Goal: Task Accomplishment & Management: Use online tool/utility

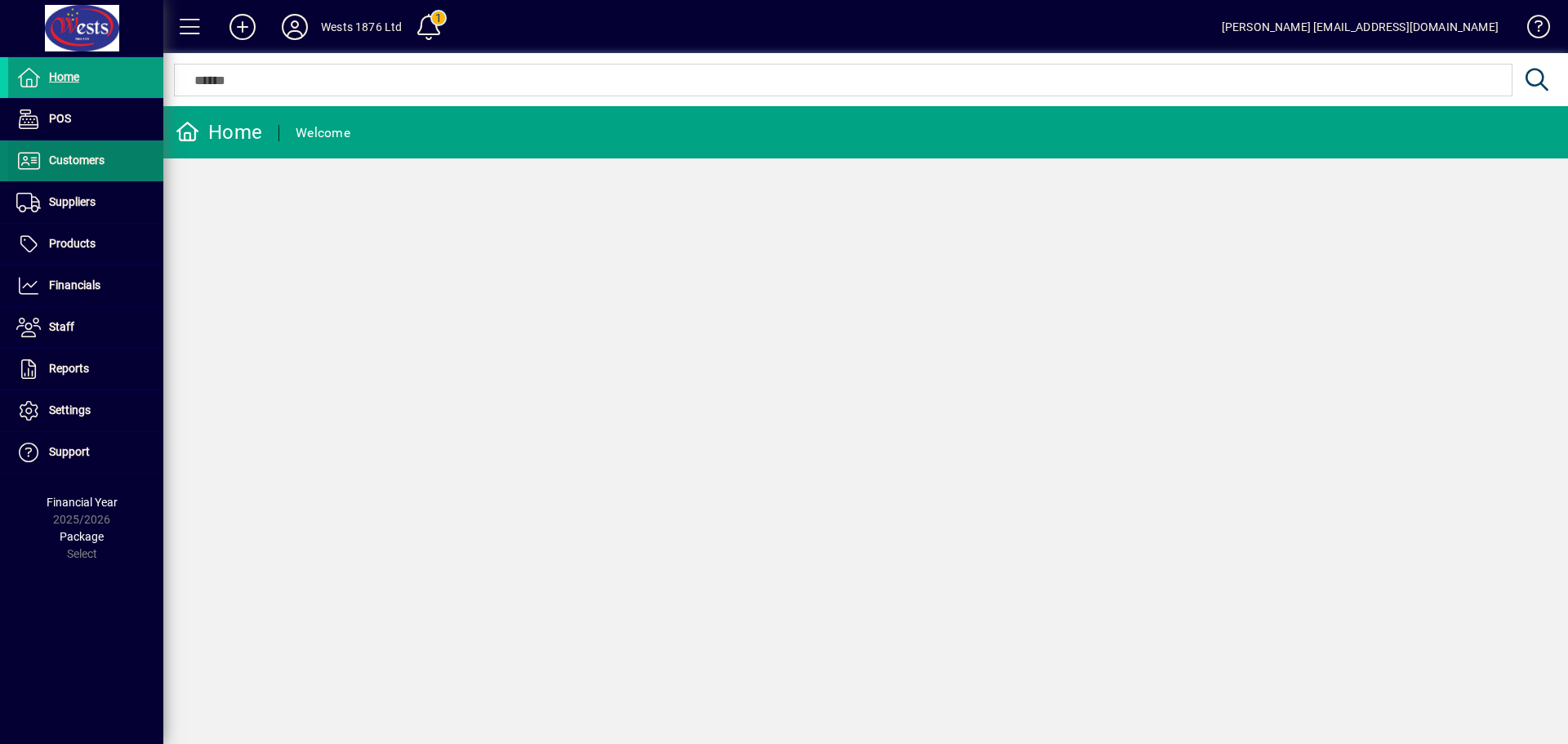
click at [63, 164] on span "Customers" at bounding box center [77, 160] width 55 height 13
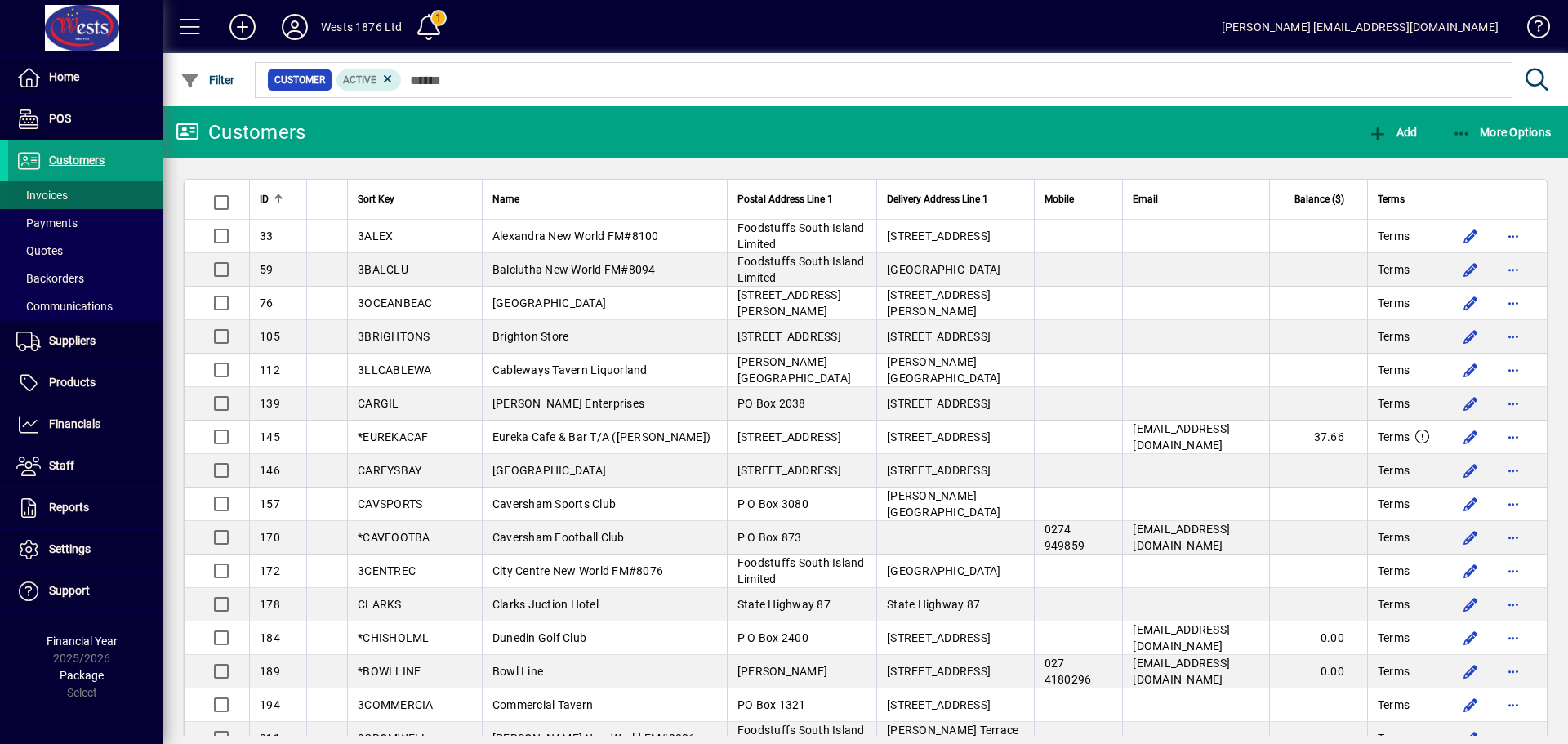
click at [57, 196] on span "Invoices" at bounding box center [42, 195] width 51 height 13
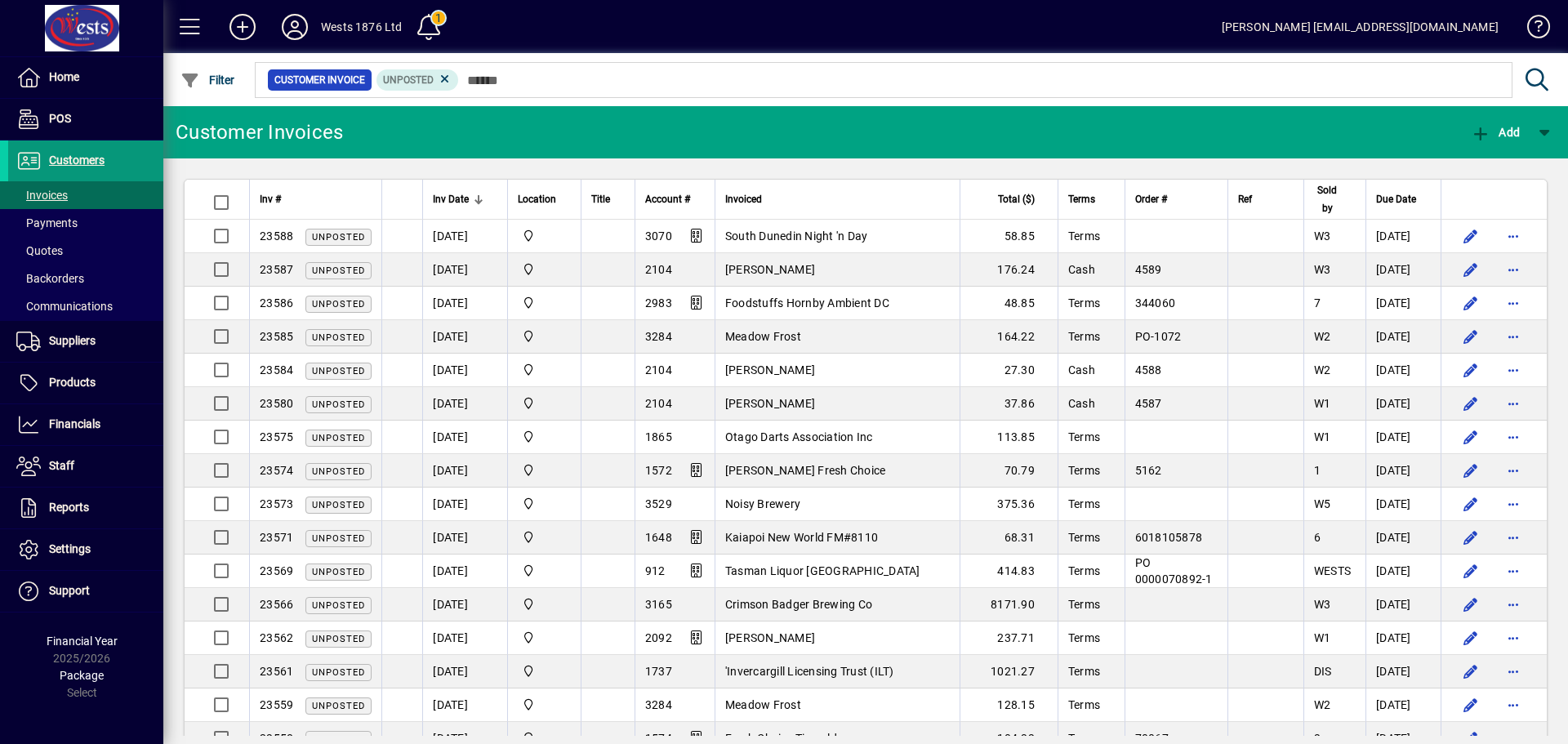
click at [92, 159] on span "Customers" at bounding box center [77, 160] width 55 height 13
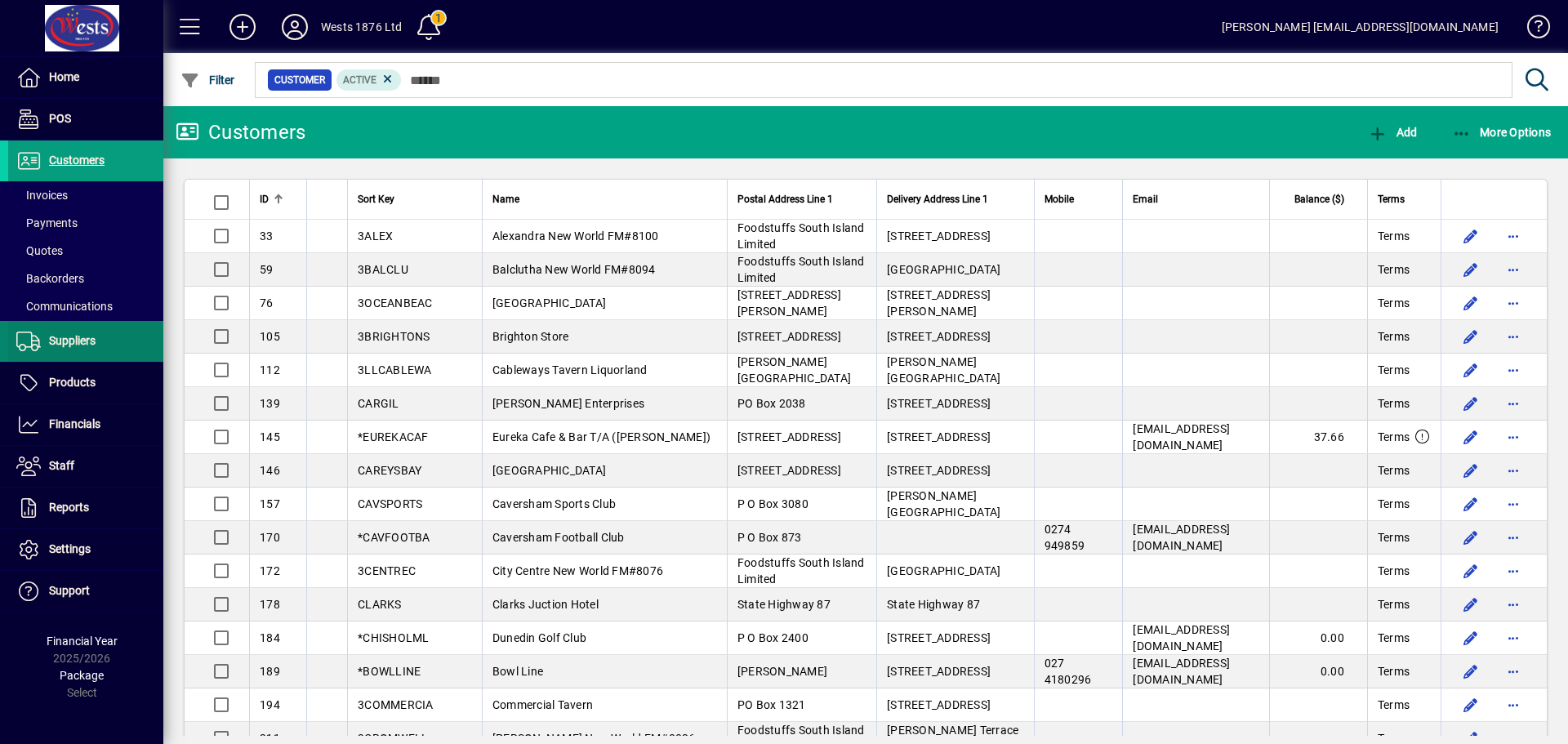
click at [62, 336] on span "Suppliers" at bounding box center [73, 340] width 47 height 13
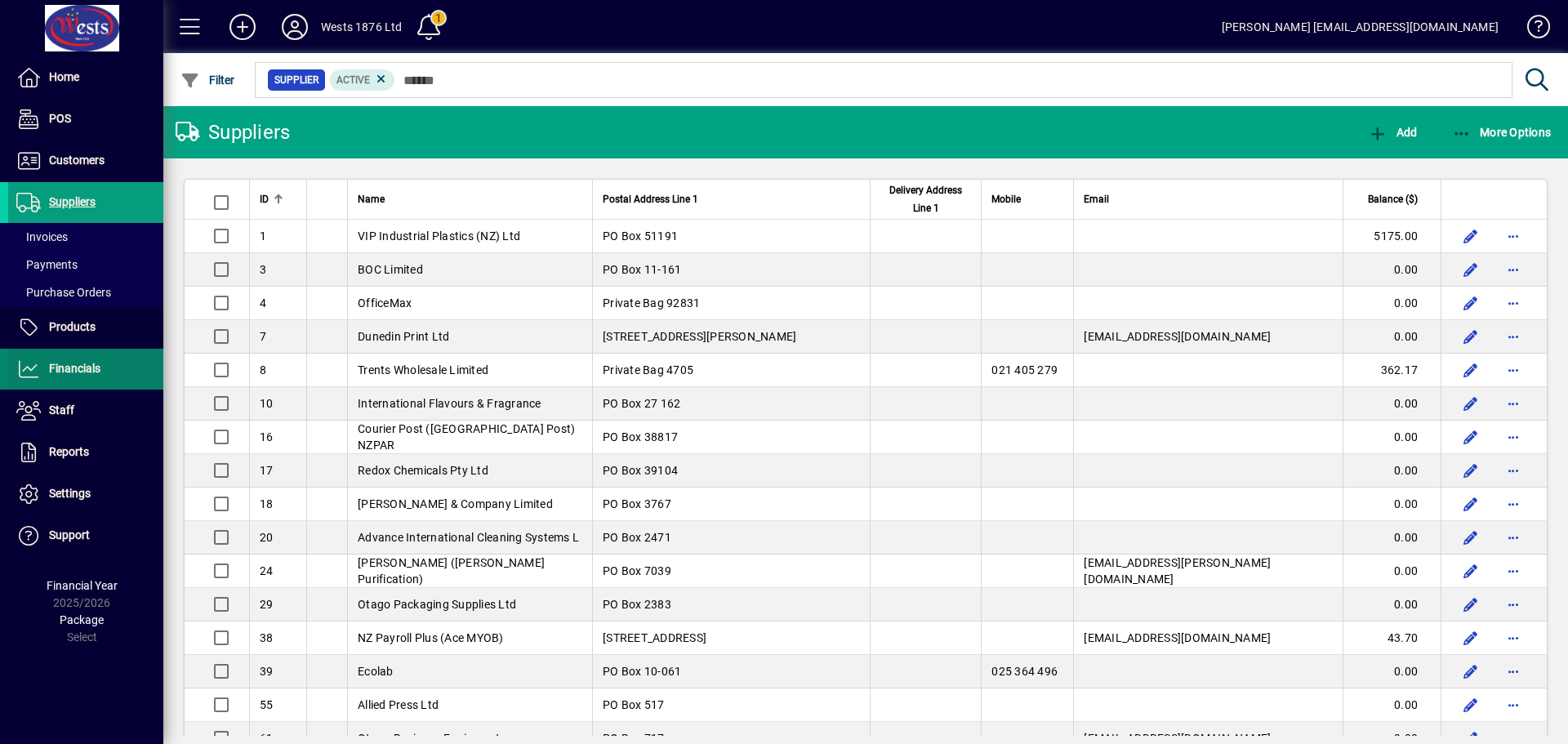
click at [45, 377] on span "Financials" at bounding box center [54, 369] width 92 height 20
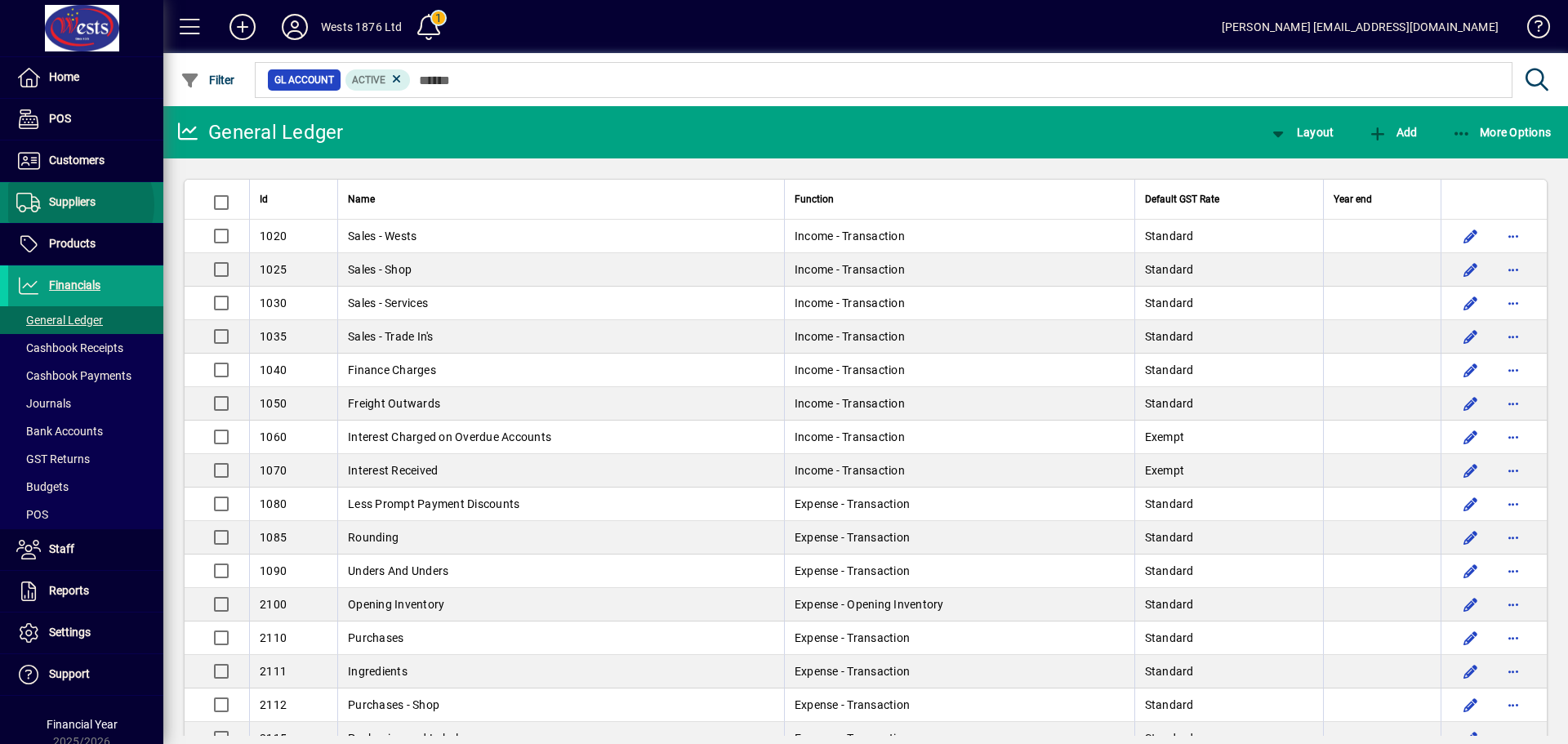
click at [80, 207] on span "Suppliers" at bounding box center [73, 201] width 47 height 13
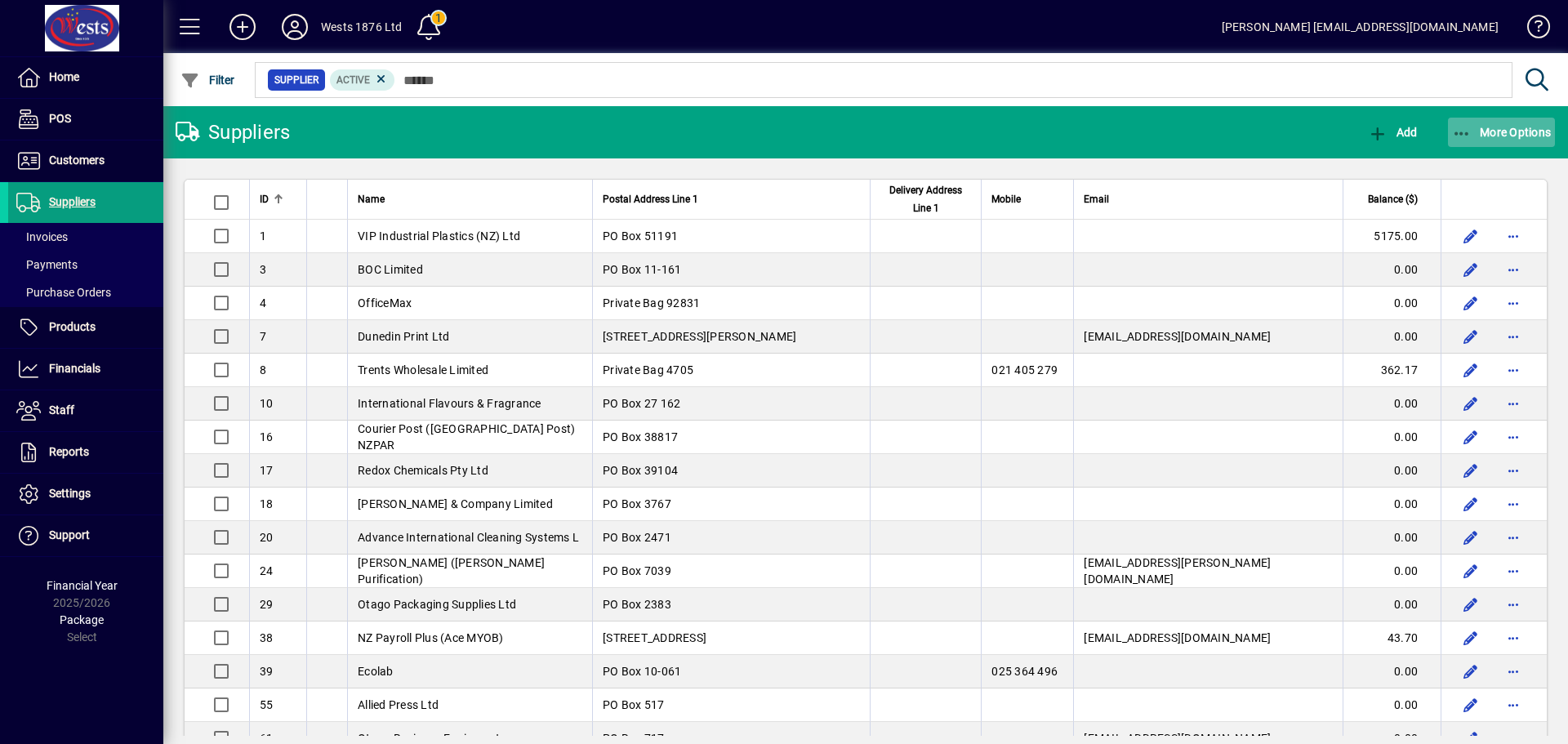
click at [1457, 126] on icon "button" at bounding box center [1462, 134] width 21 height 16
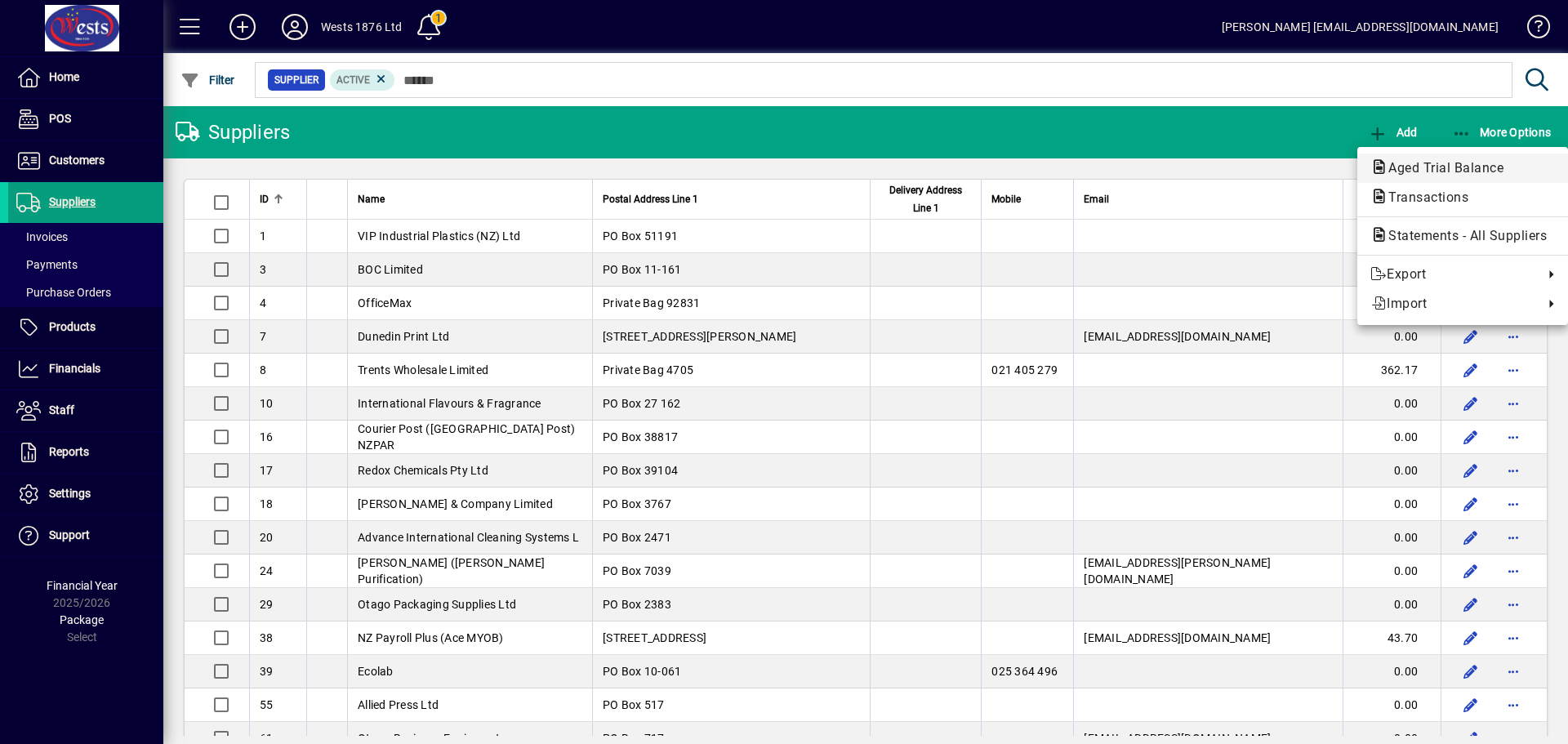
click at [1457, 172] on span "Aged Trial Balance" at bounding box center [1441, 168] width 141 height 16
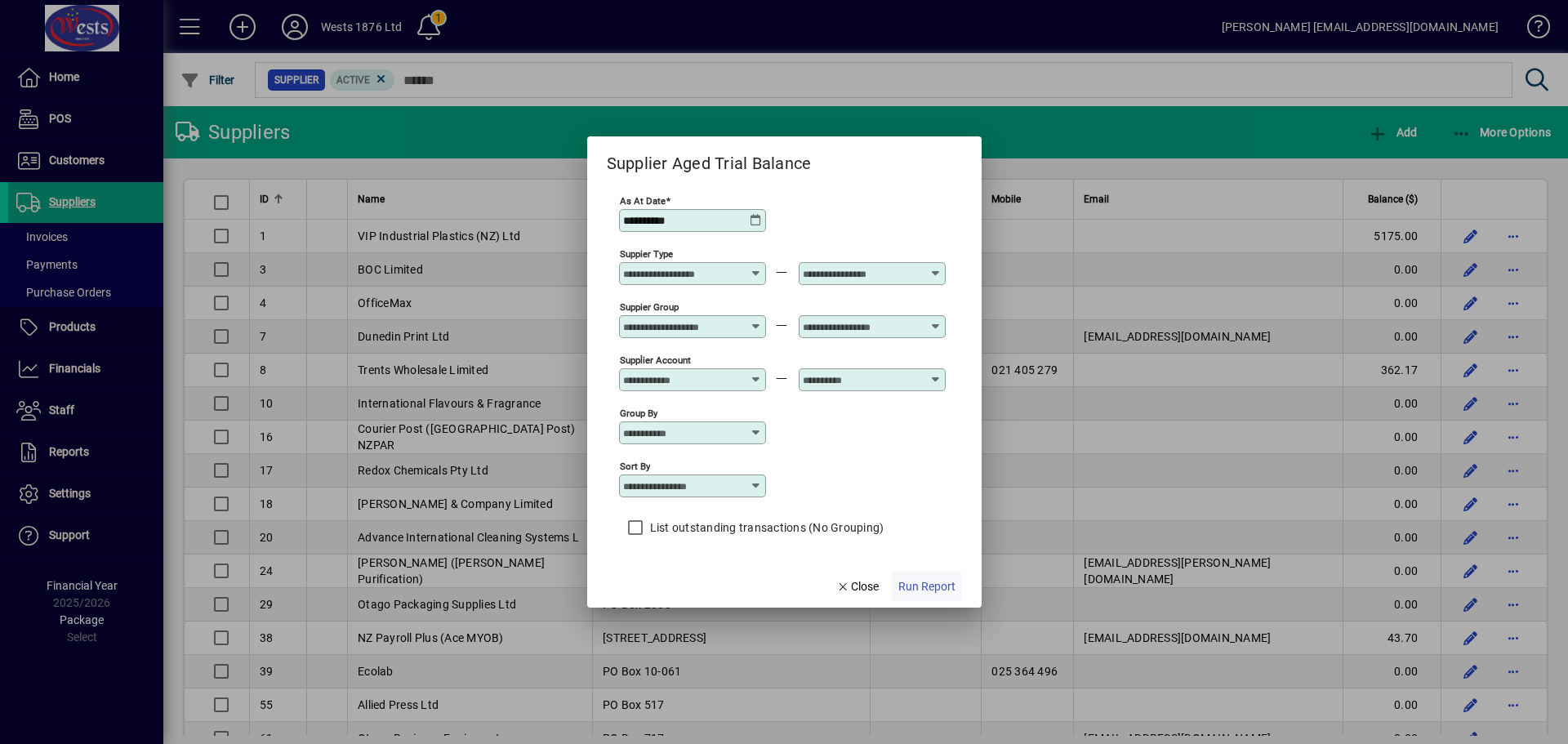
click at [945, 591] on span "Run Report" at bounding box center [927, 587] width 57 height 17
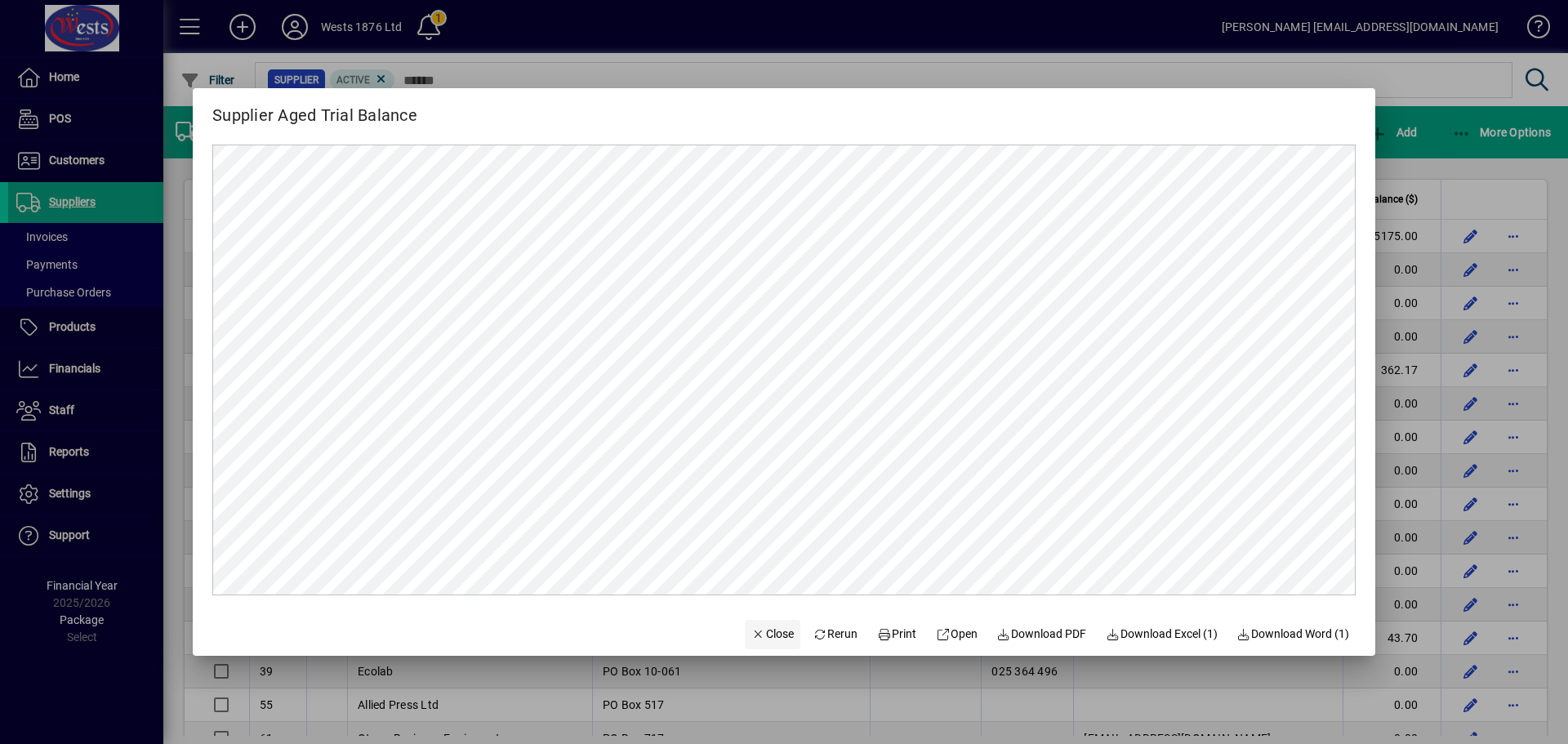
click at [751, 634] on span "Close" at bounding box center [772, 635] width 42 height 17
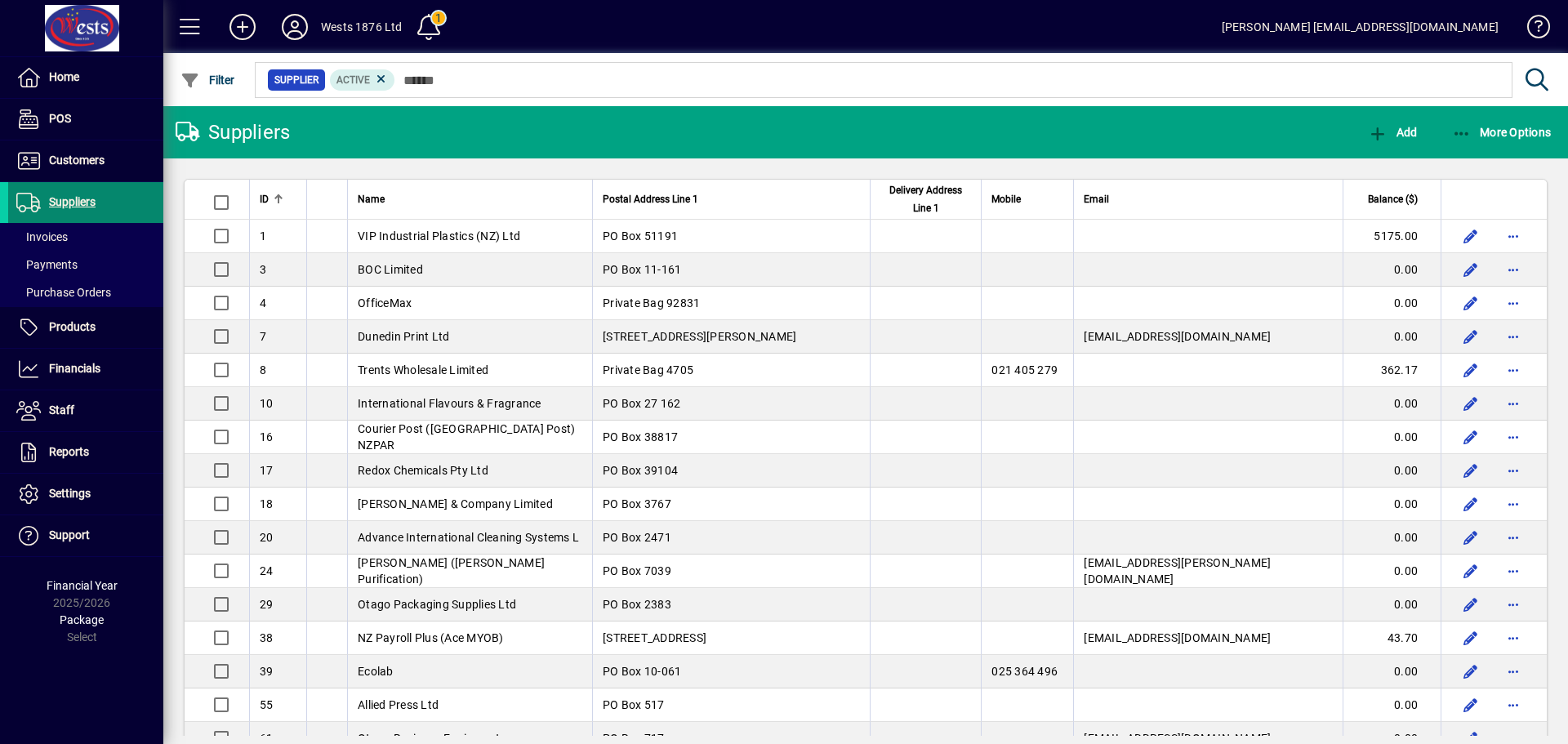
click at [78, 196] on span "Suppliers" at bounding box center [73, 201] width 47 height 13
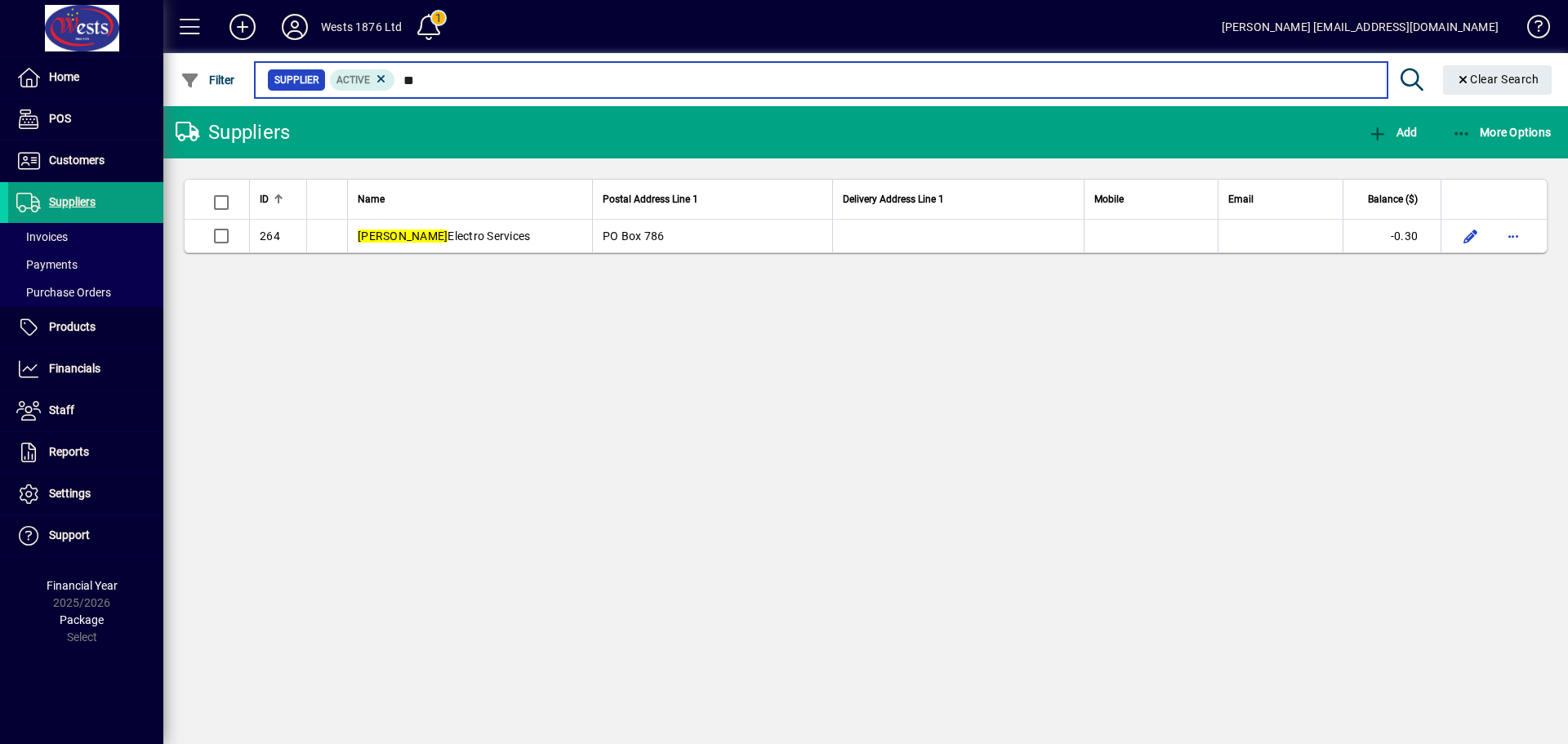
type input "*"
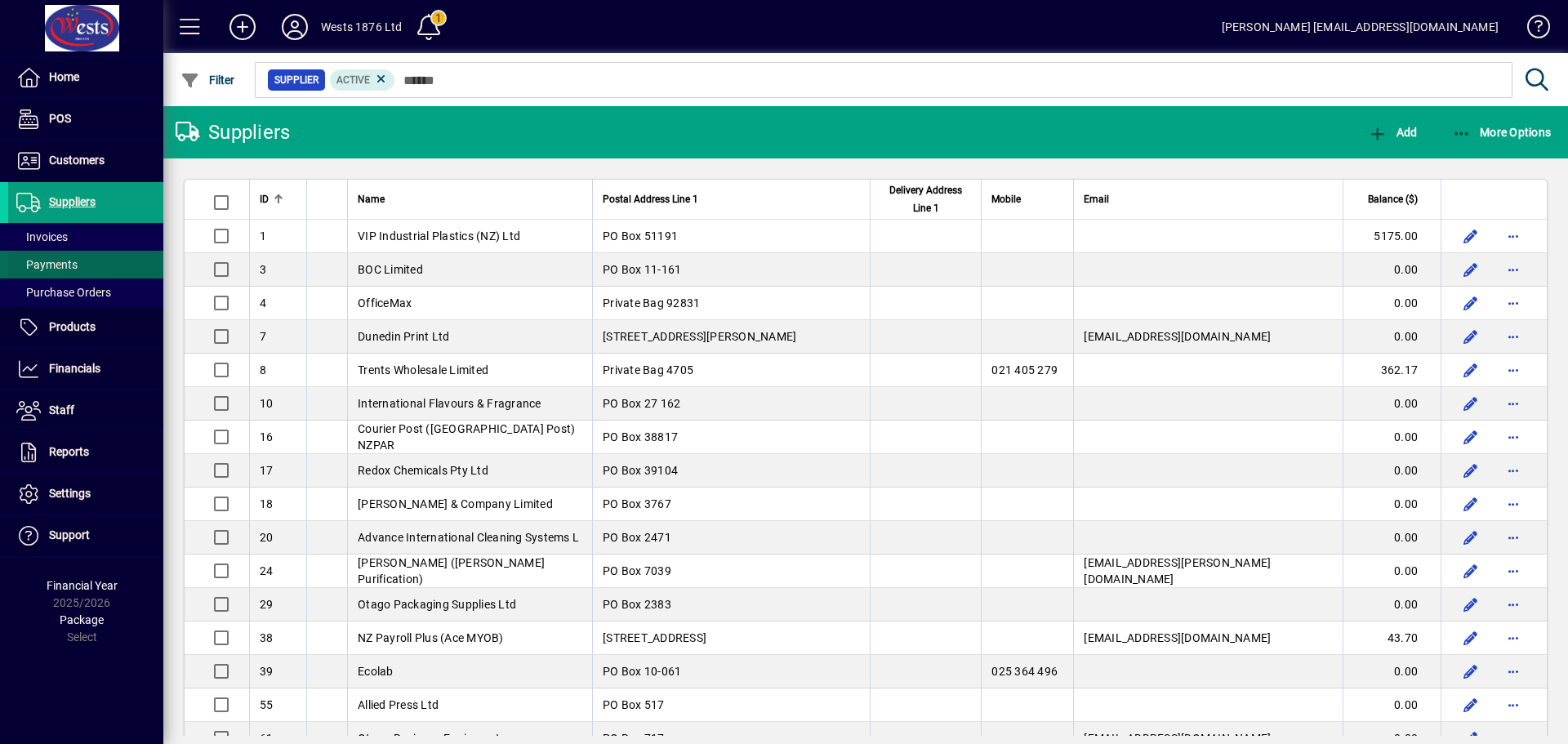
click at [39, 252] on span at bounding box center [85, 264] width 155 height 39
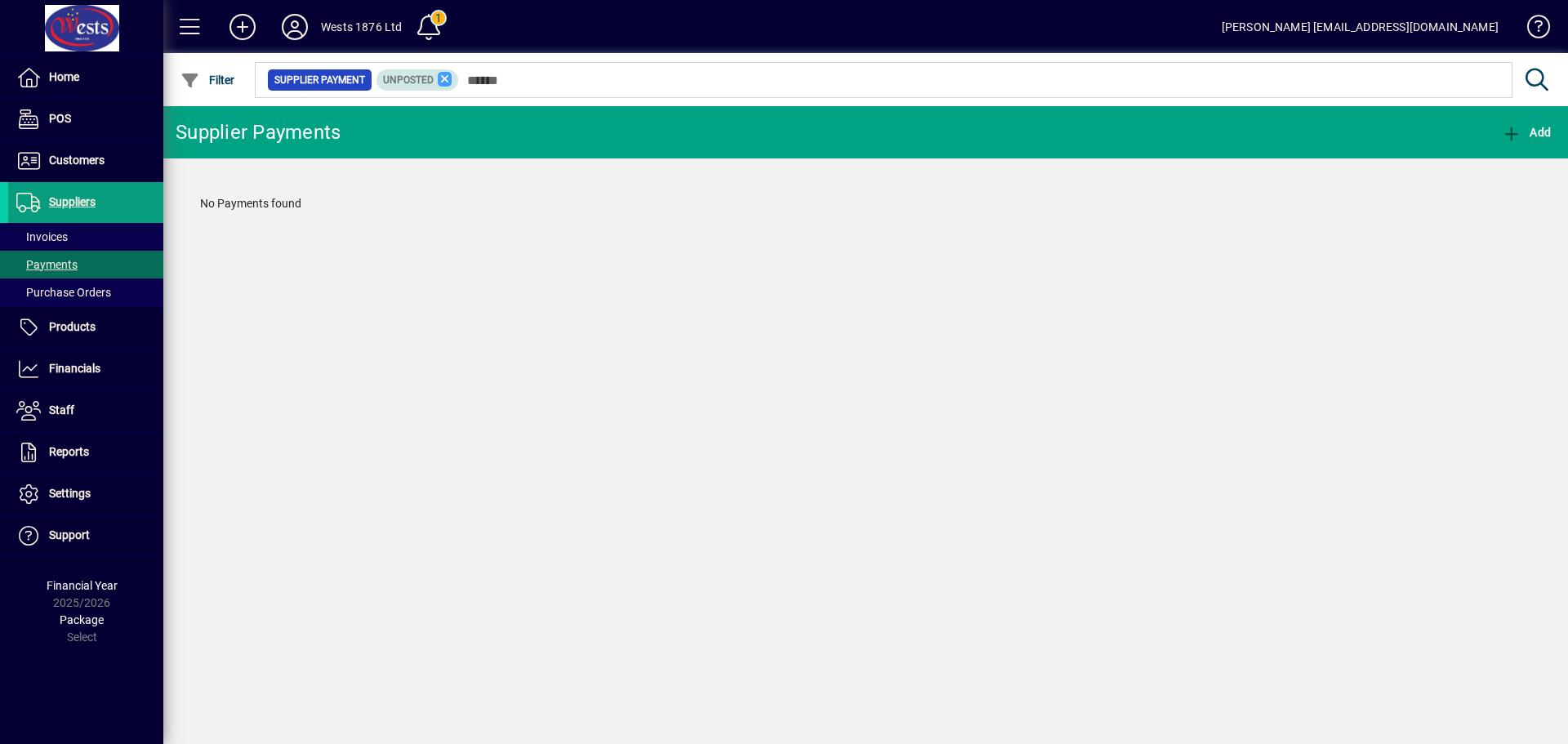
click at [446, 80] on icon at bounding box center [445, 79] width 15 height 15
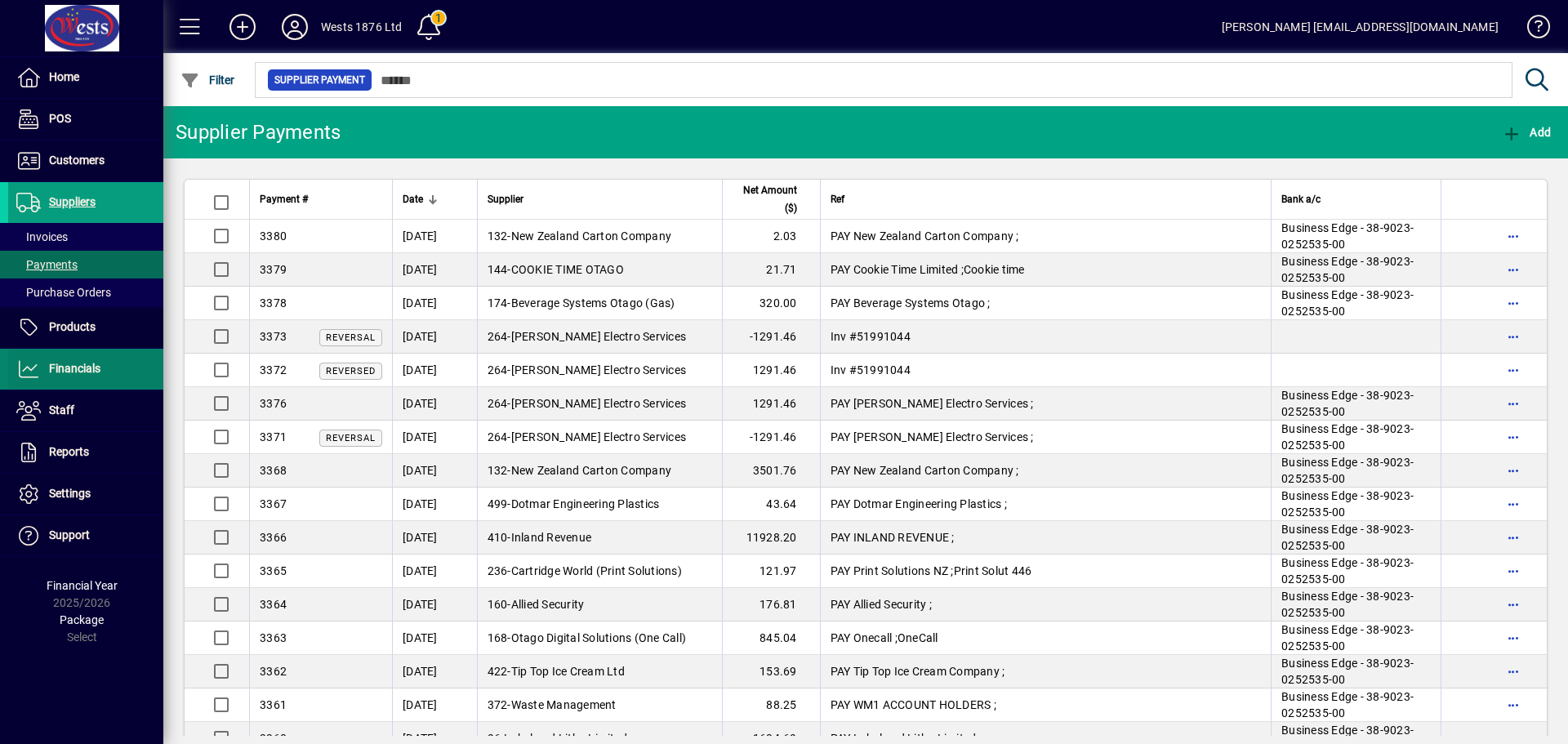
click at [77, 373] on span "Financials" at bounding box center [75, 368] width 51 height 13
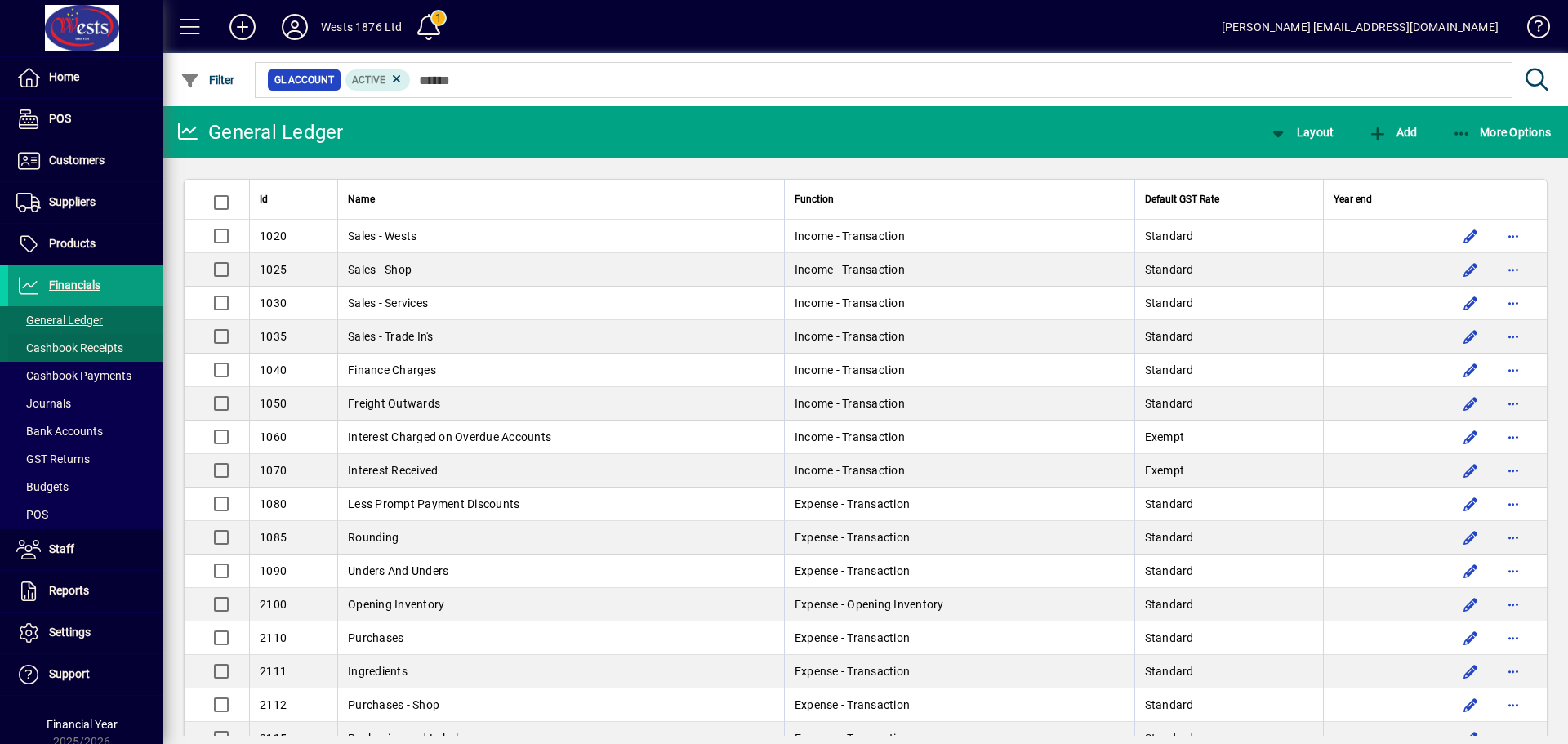
click at [54, 345] on span "Cashbook Receipts" at bounding box center [69, 348] width 107 height 13
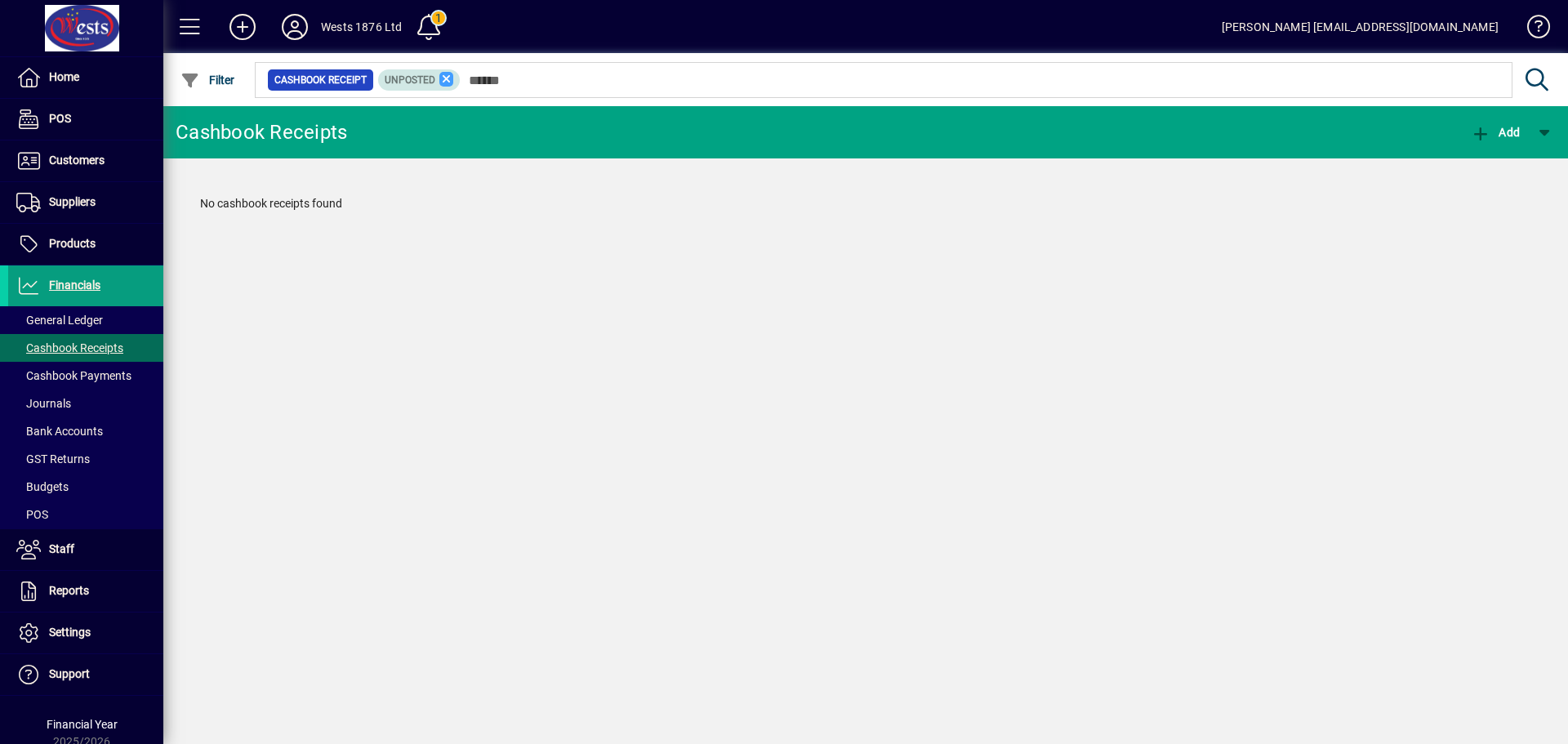
click at [451, 82] on icon at bounding box center [446, 79] width 15 height 15
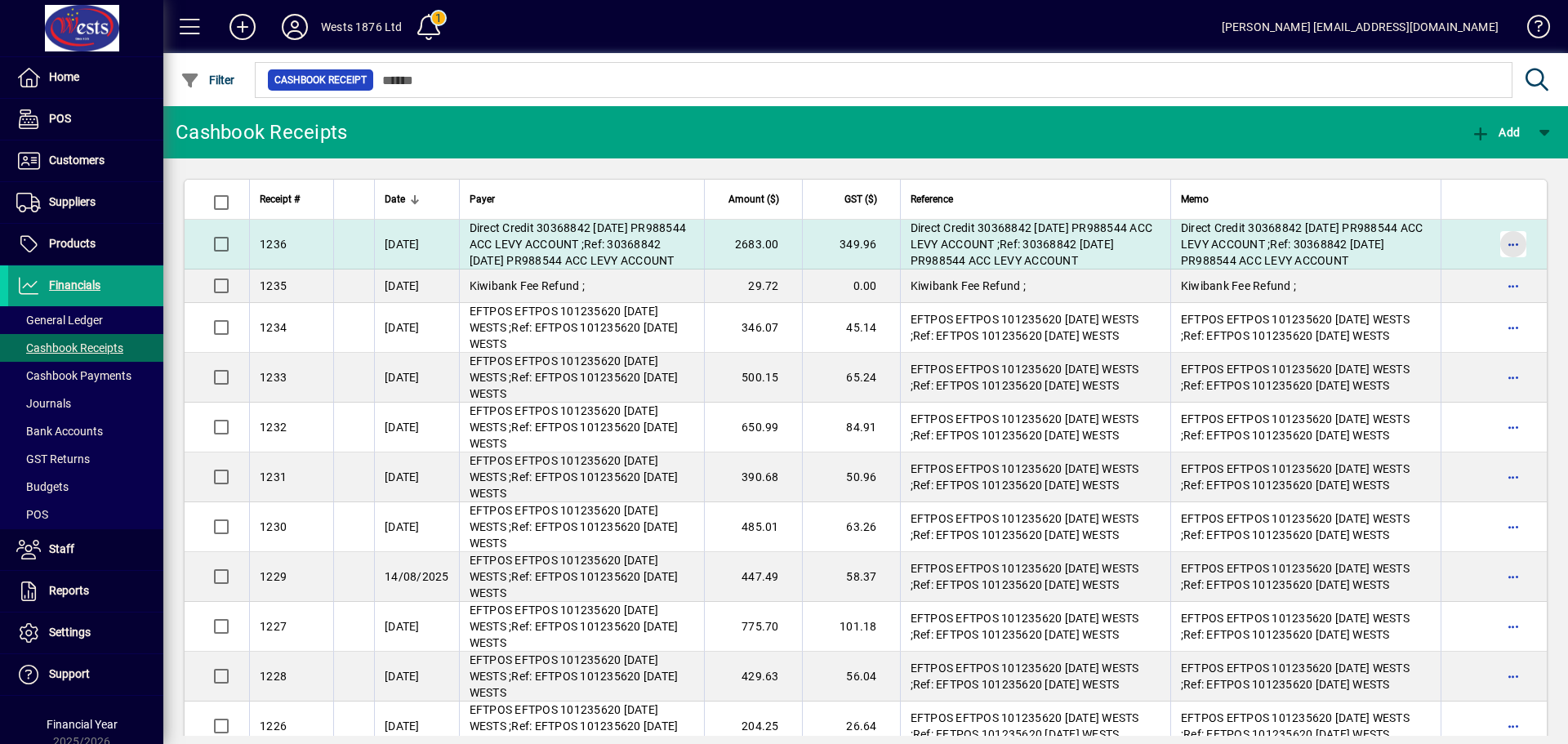
click at [1499, 249] on span "button" at bounding box center [1513, 244] width 39 height 39
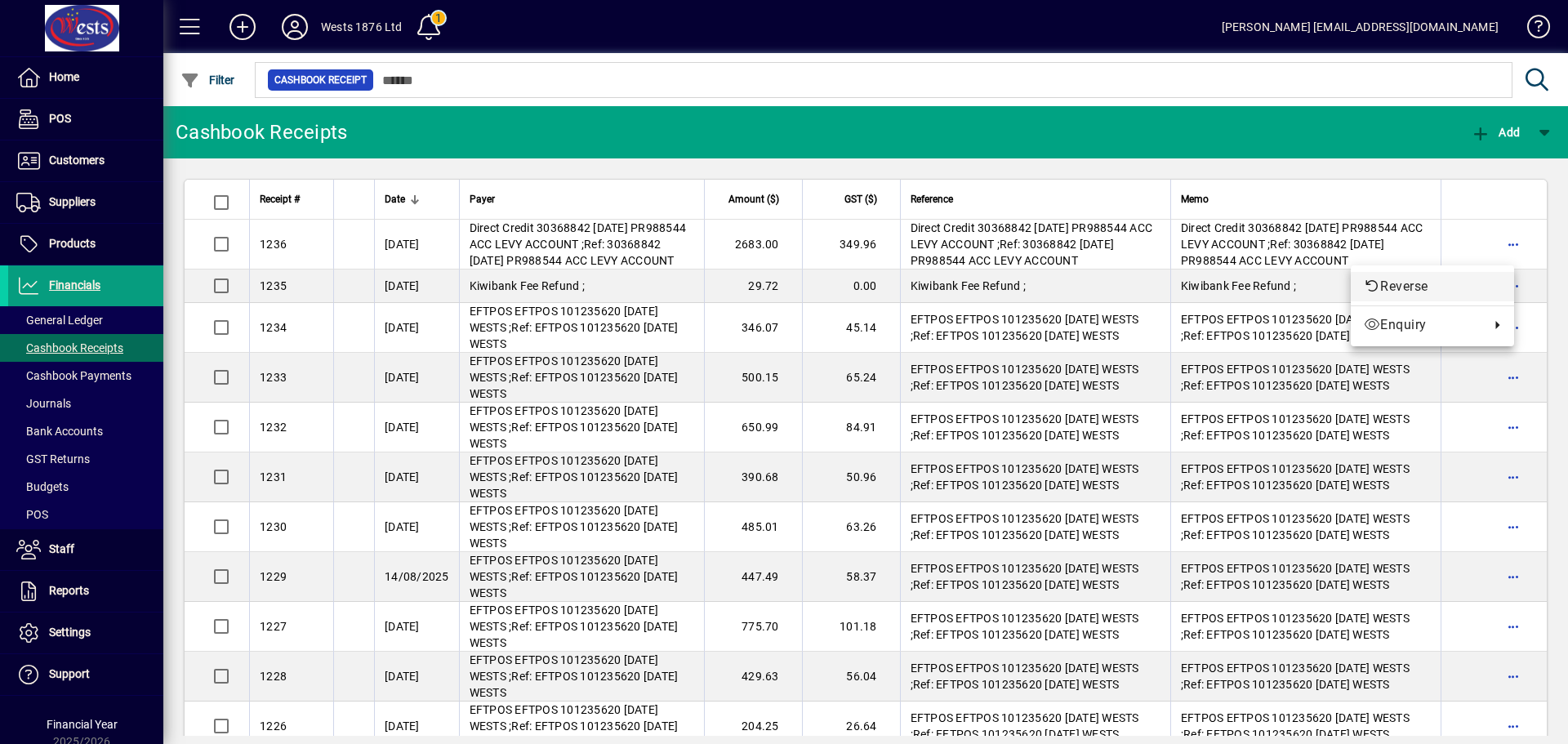
click at [1373, 290] on icon "button" at bounding box center [1371, 285] width 16 height 13
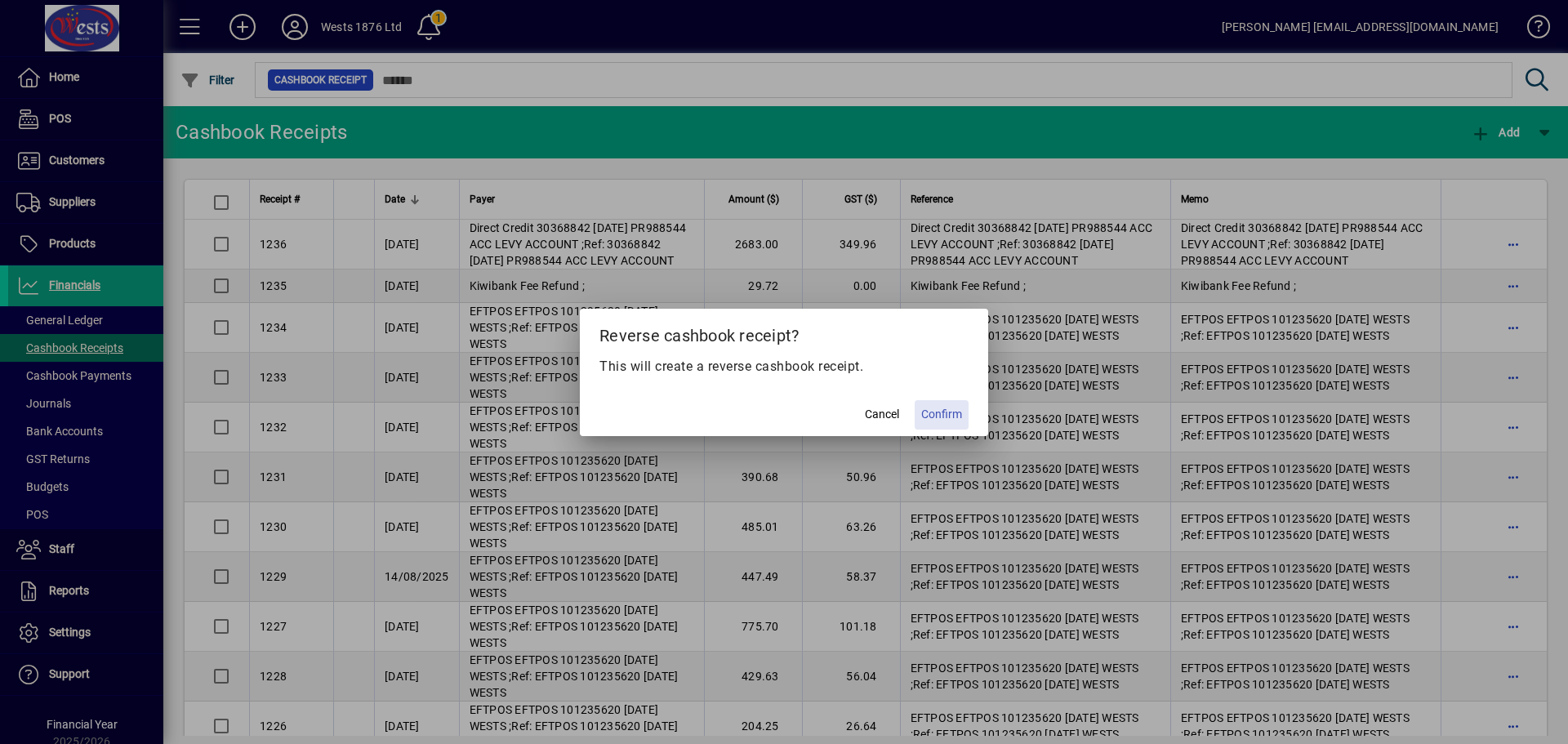
click at [934, 408] on span "Confirm" at bounding box center [941, 414] width 41 height 17
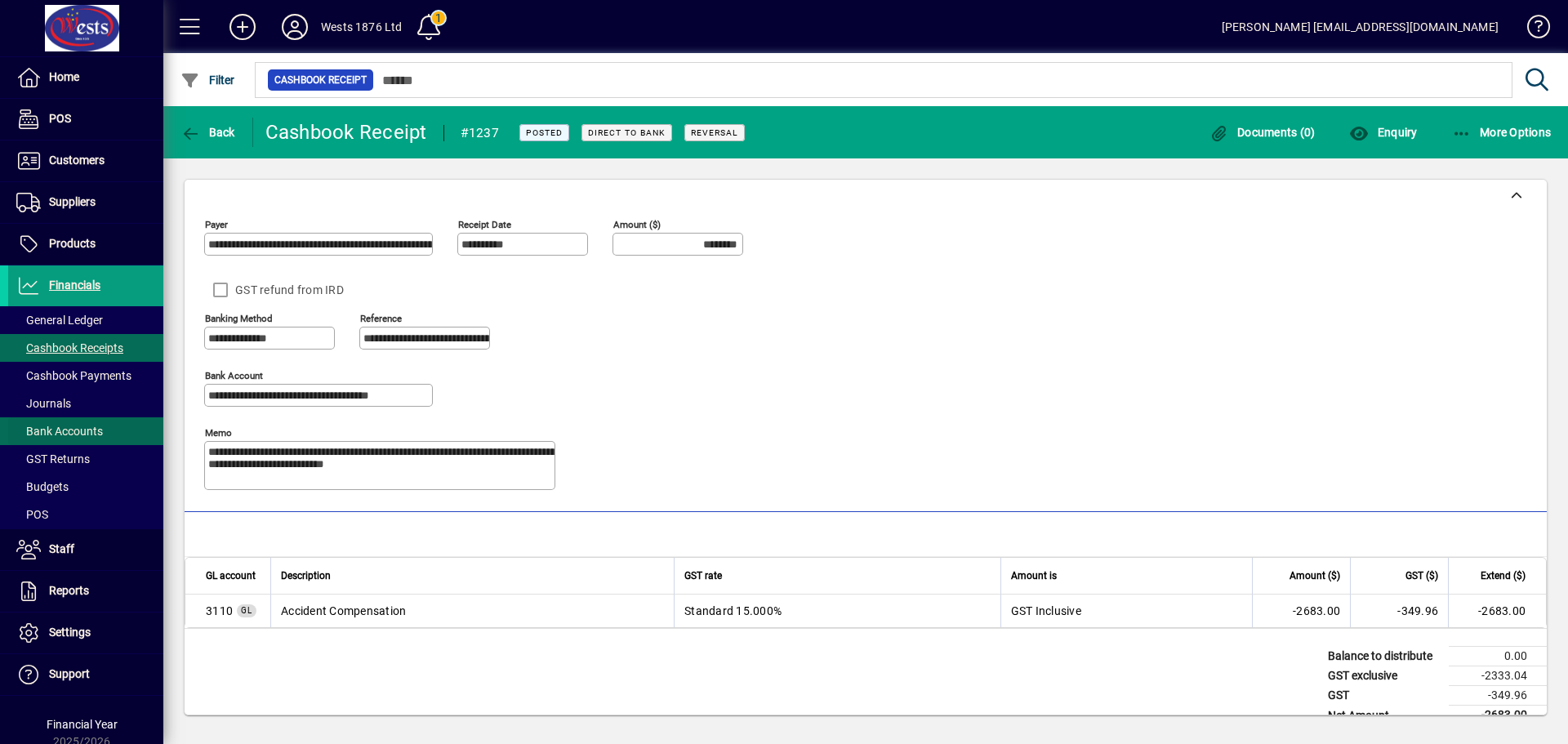
click at [77, 421] on span at bounding box center [85, 431] width 155 height 39
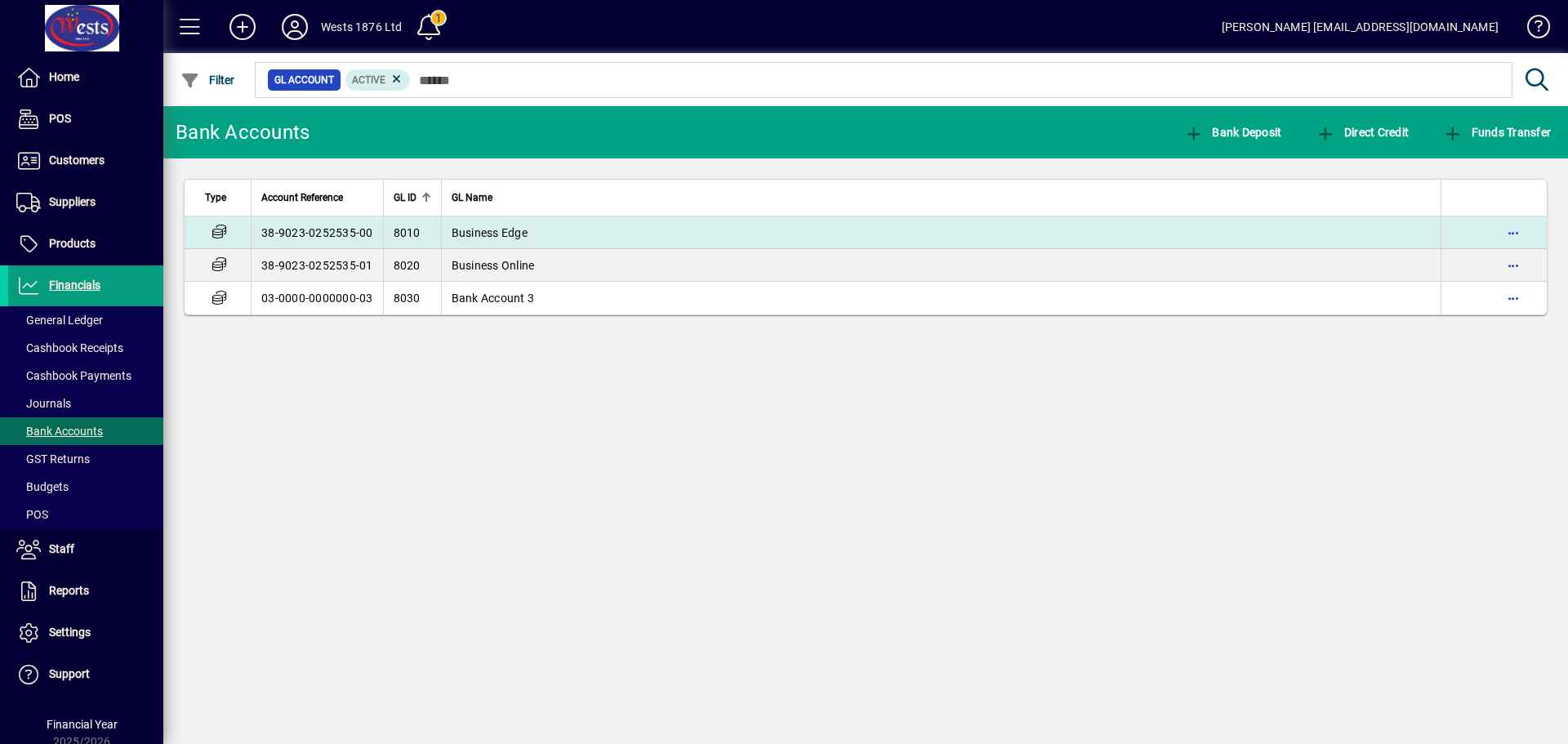
click at [643, 230] on td "Business Edge" at bounding box center [941, 233] width 1000 height 33
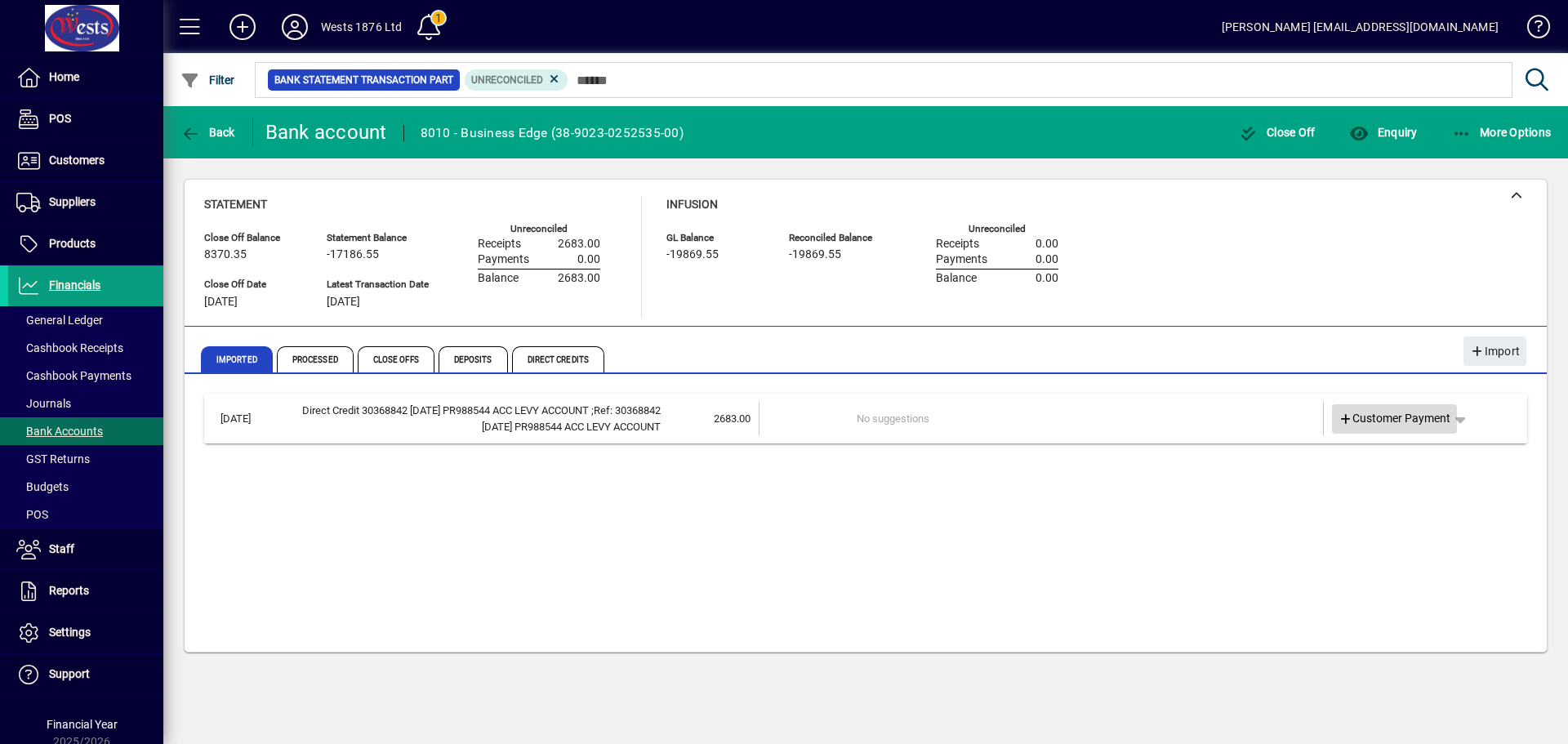
click at [1428, 412] on span "Customer Payment" at bounding box center [1395, 419] width 113 height 17
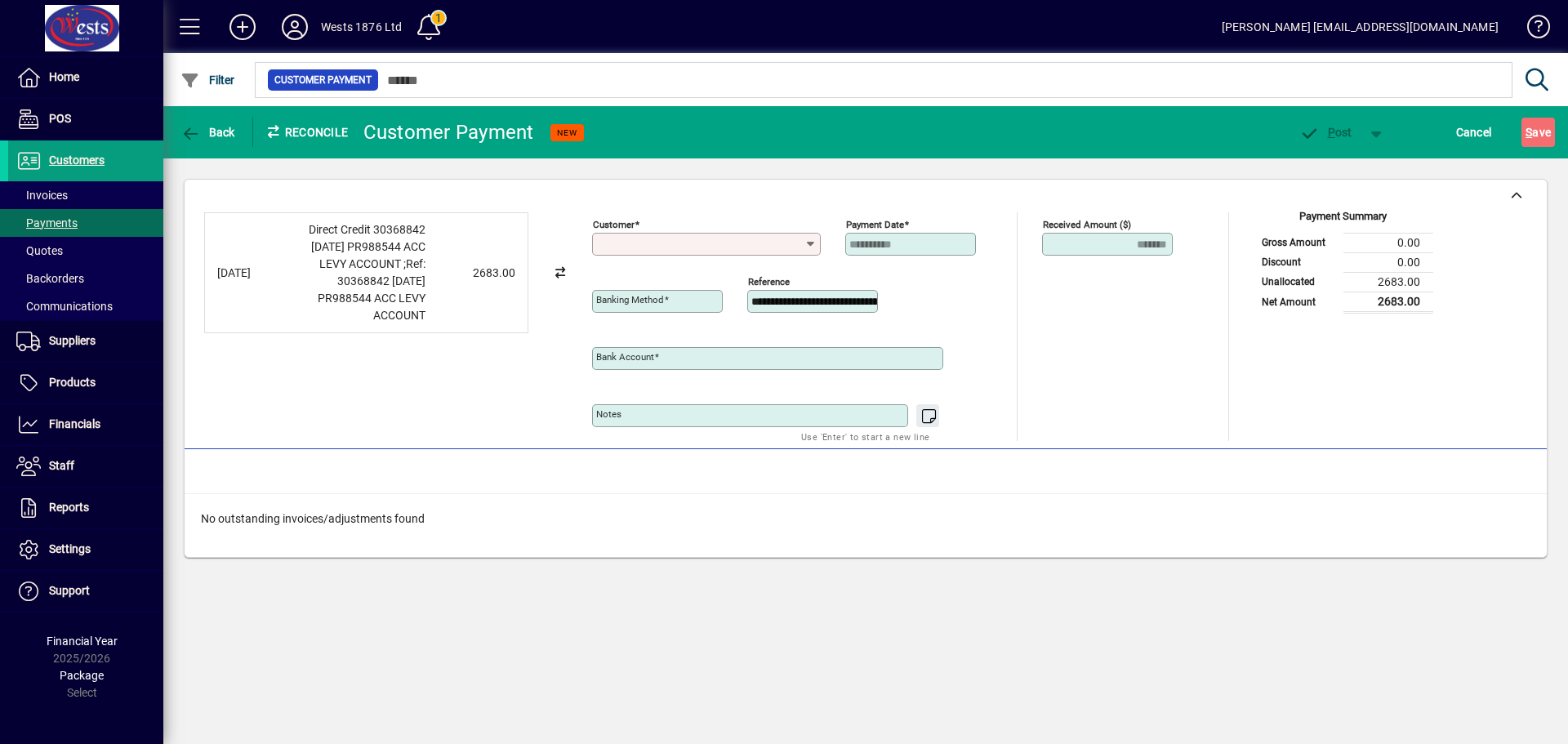
type input "**********"
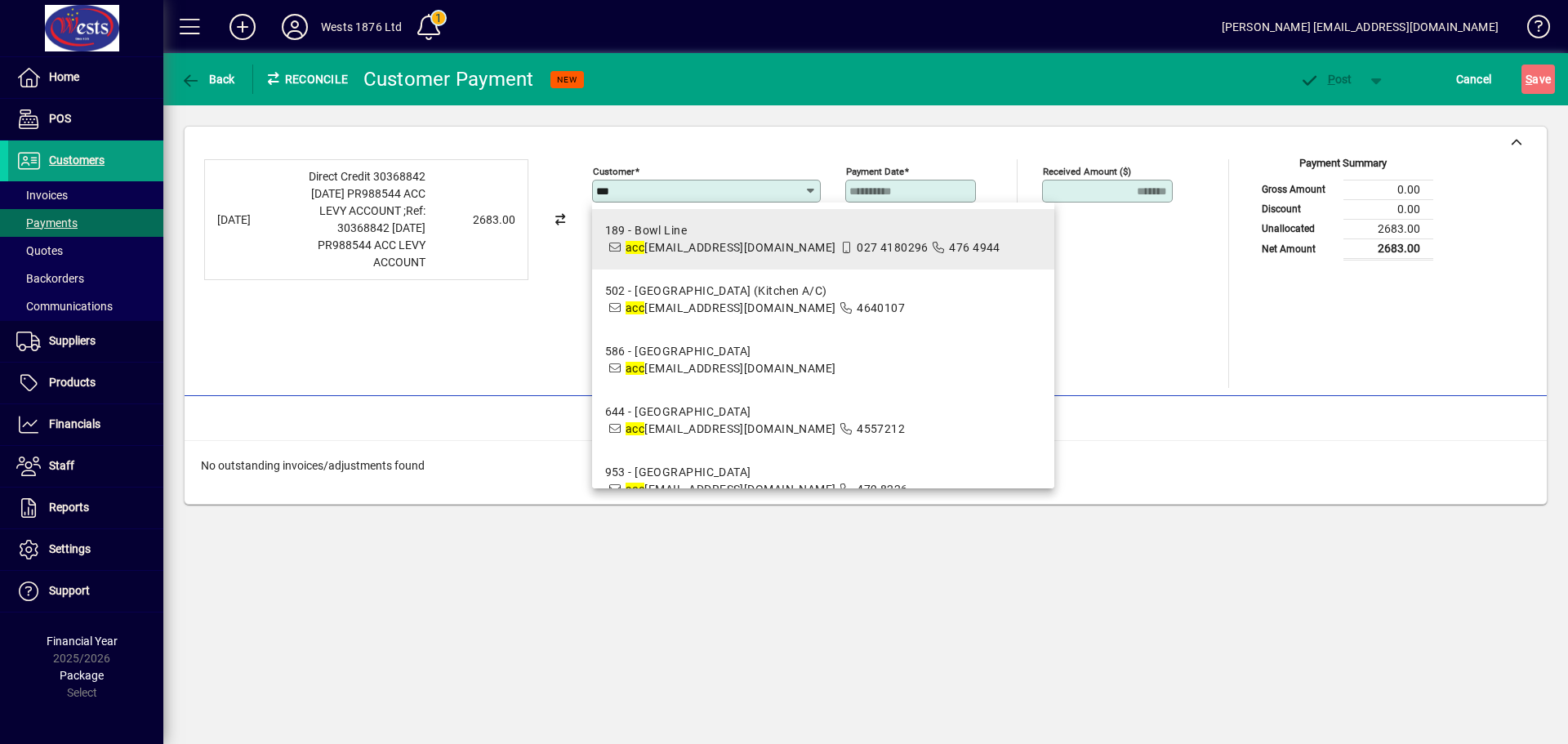
type input "***"
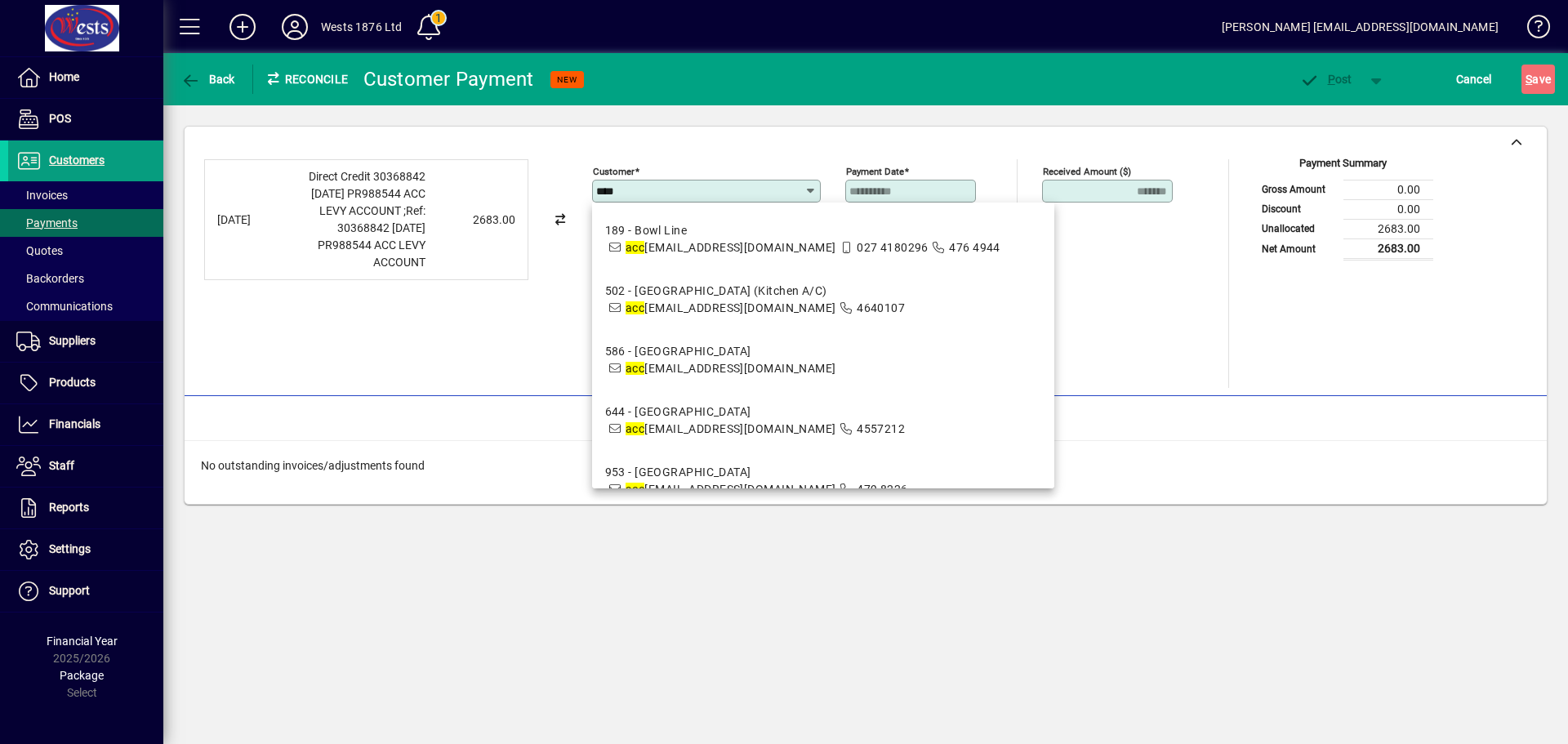
drag, startPoint x: 623, startPoint y: 193, endPoint x: 513, endPoint y: 185, distance: 110.3
click at [513, 185] on div "**********" at bounding box center [865, 274] width 1323 height 229
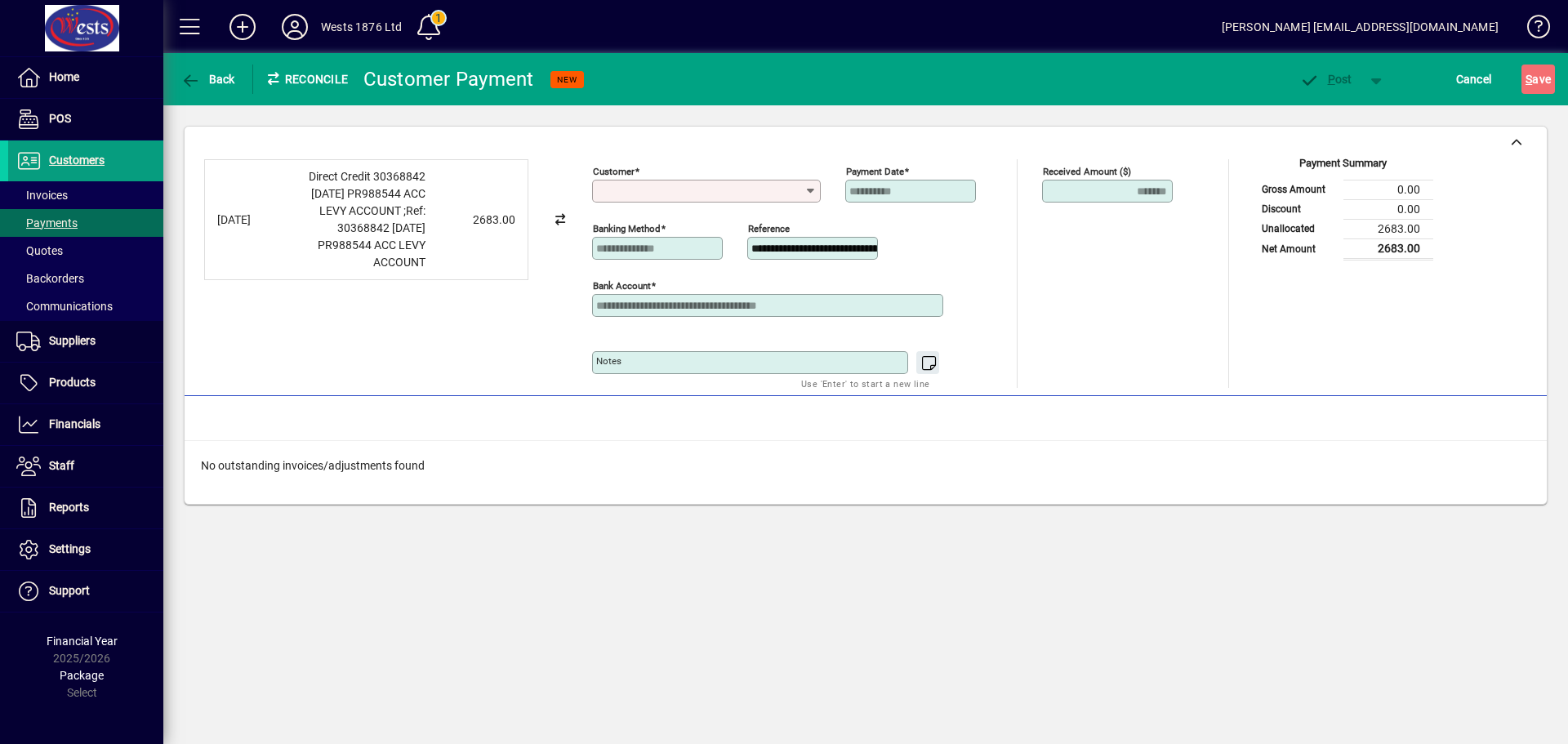
click at [305, 362] on div "[DATE] Direct Credit 30368842 [DATE] PR988544 ACC LEVY ACCOUNT ;Ref: 30368842 […" at bounding box center [397, 274] width 387 height 229
click at [812, 186] on icon at bounding box center [810, 191] width 13 height 13
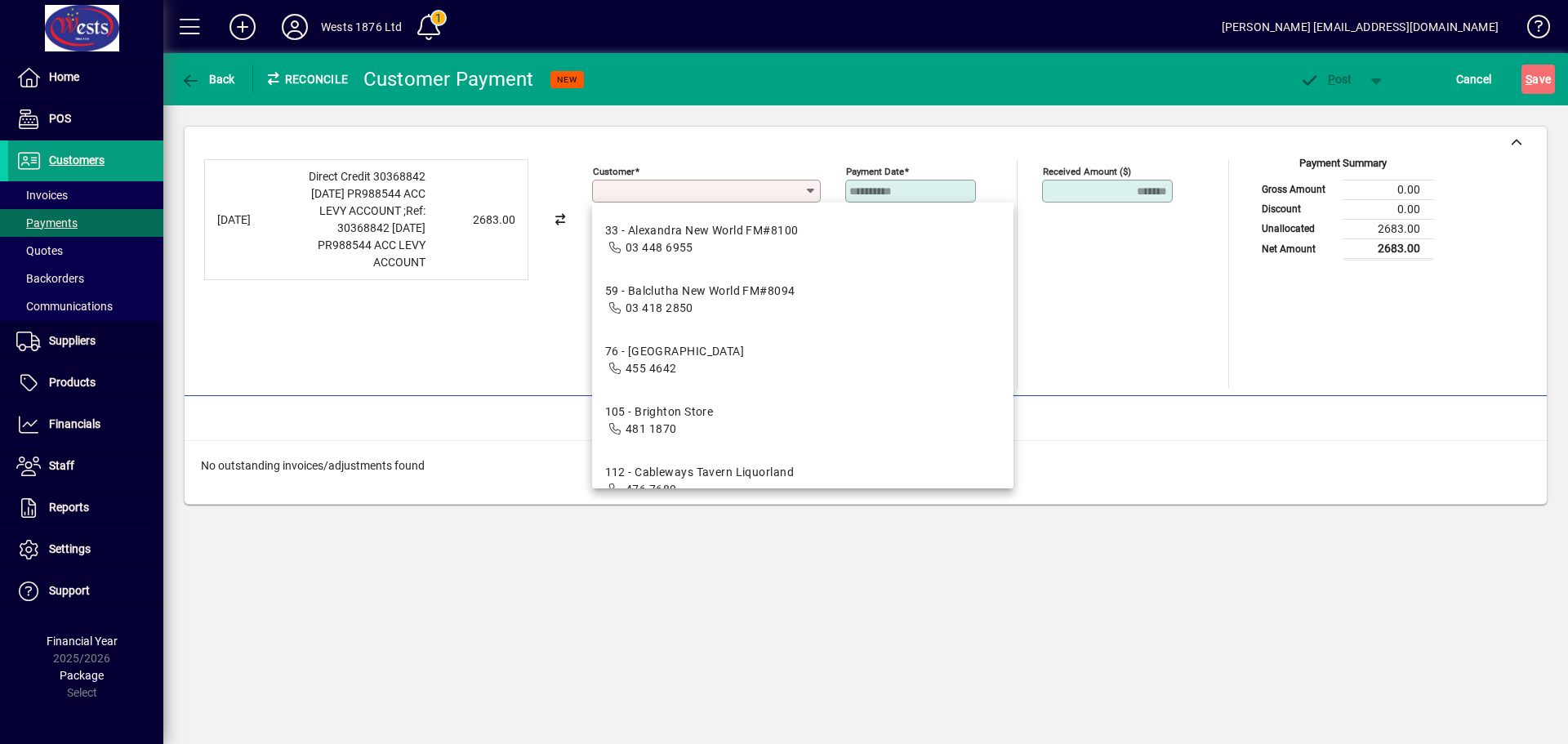
click at [810, 186] on icon at bounding box center [810, 191] width 13 height 13
click at [797, 154] on div at bounding box center [865, 143] width 1362 height 33
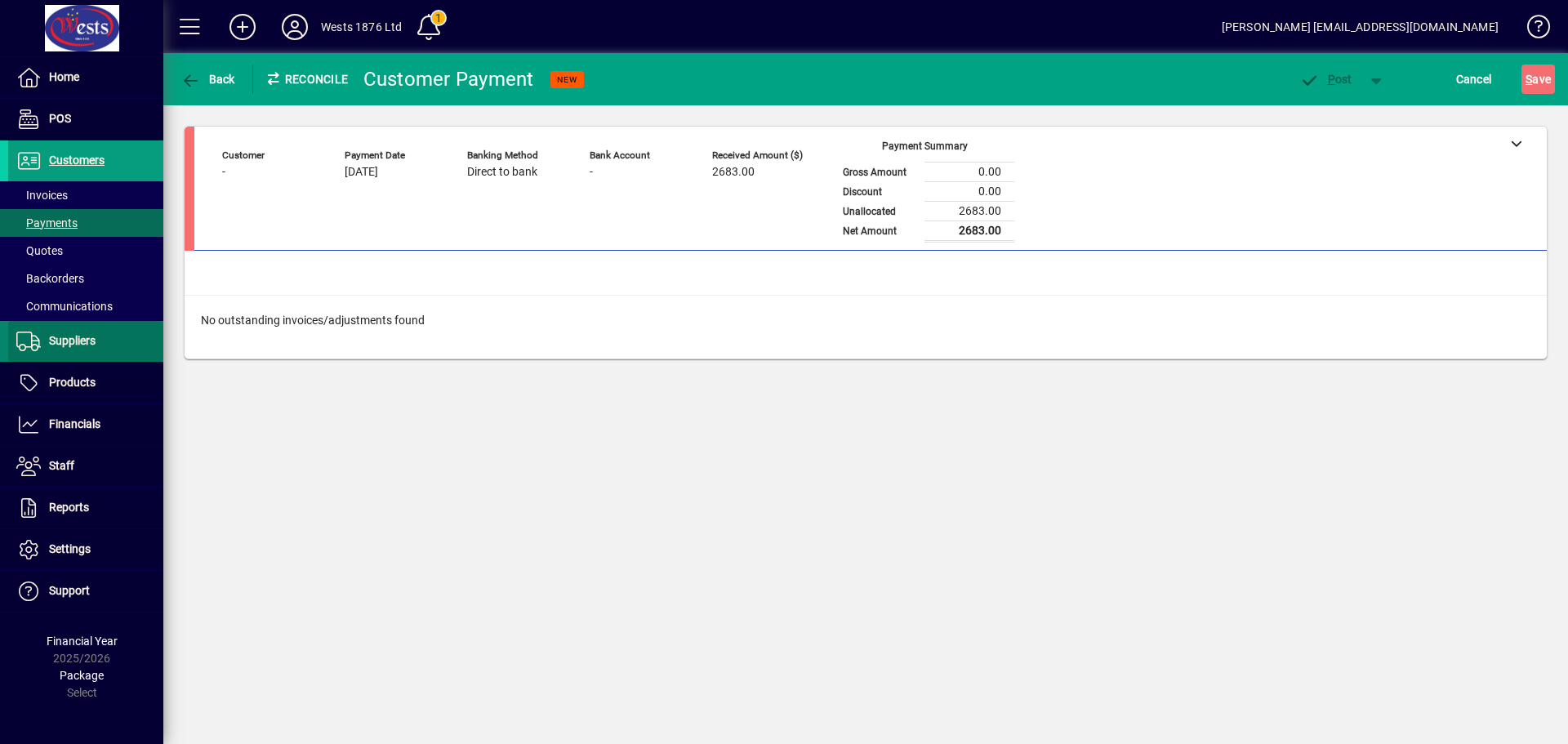
click at [75, 346] on span "Suppliers" at bounding box center [73, 340] width 47 height 13
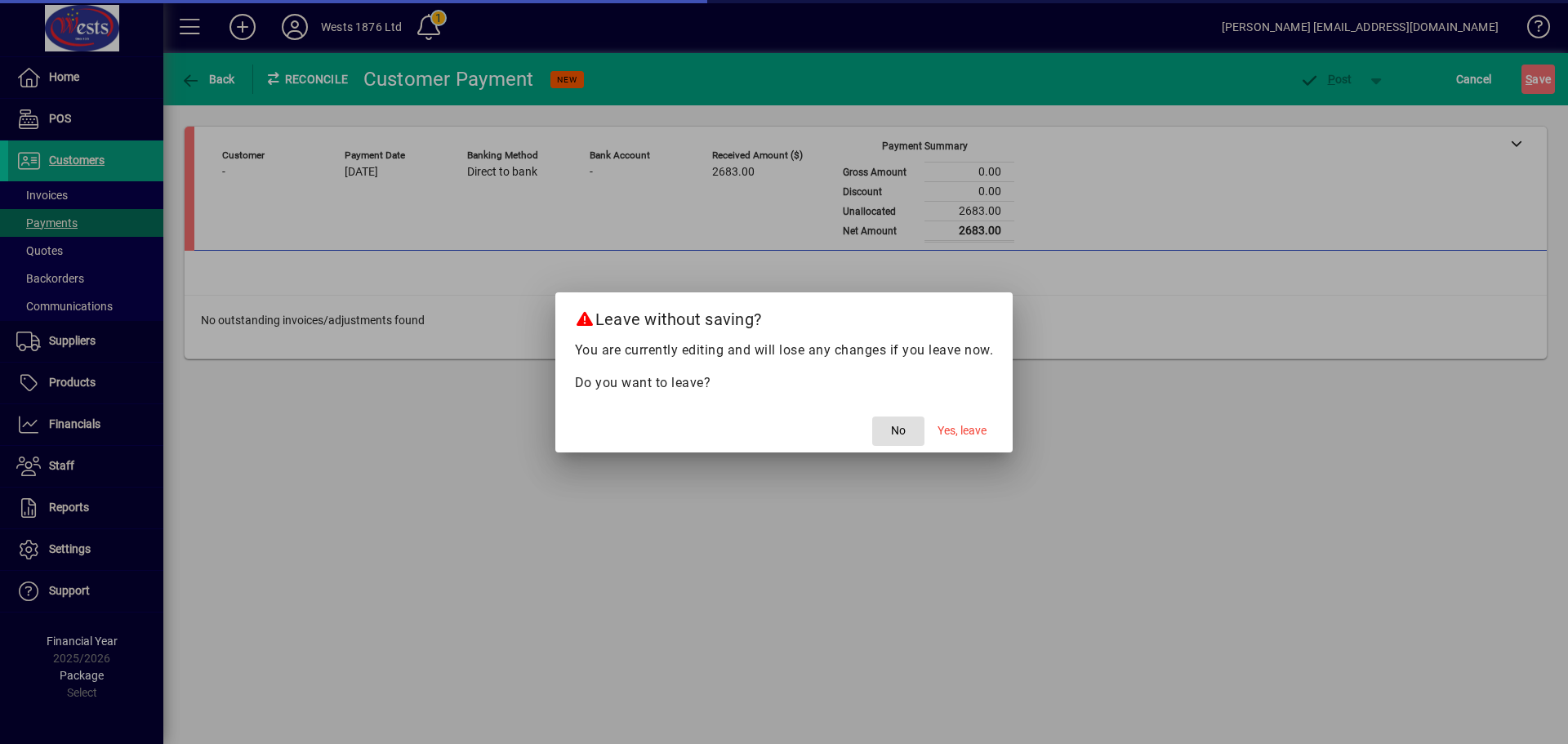
click at [897, 428] on span "No" at bounding box center [898, 431] width 15 height 17
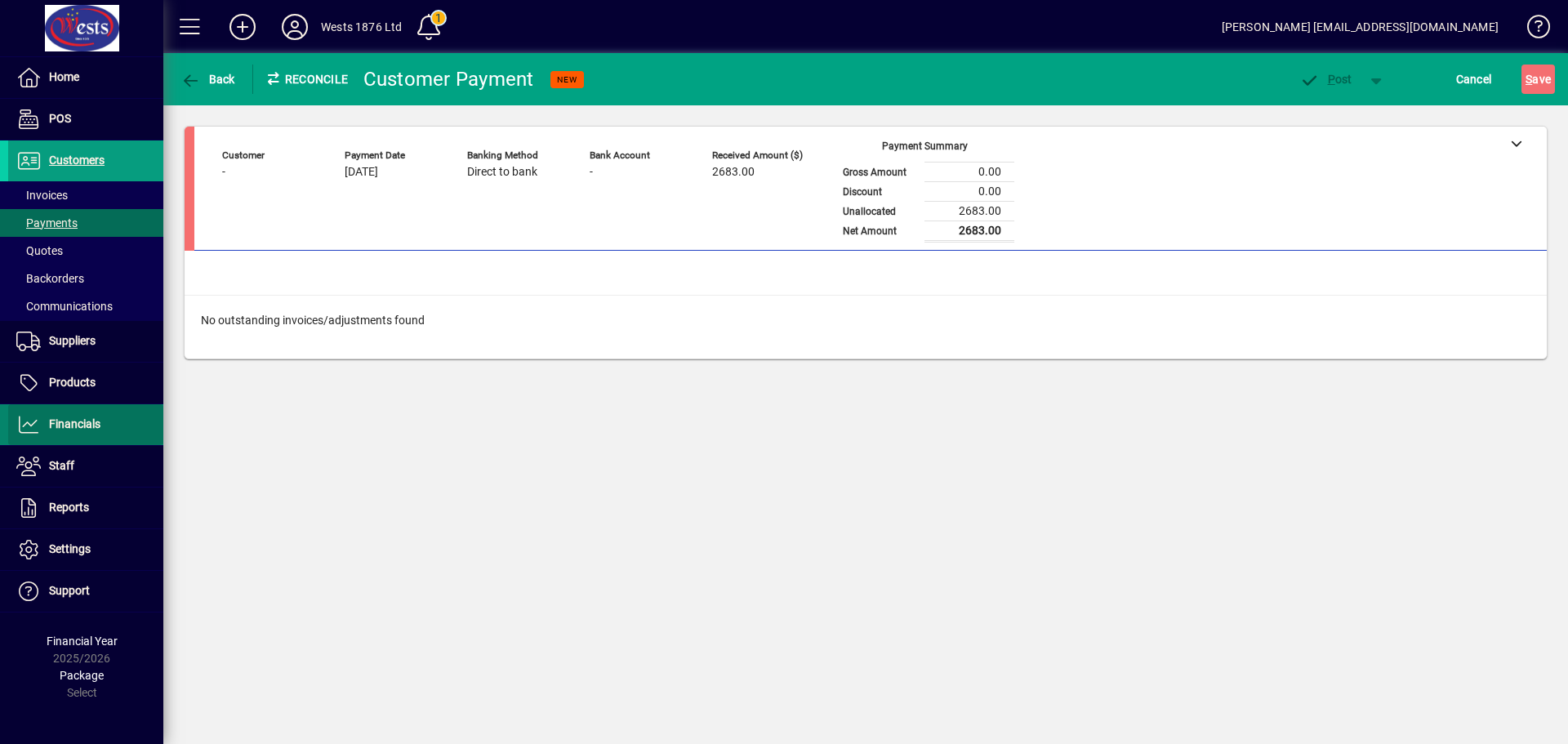
click at [57, 414] on span at bounding box center [85, 424] width 155 height 39
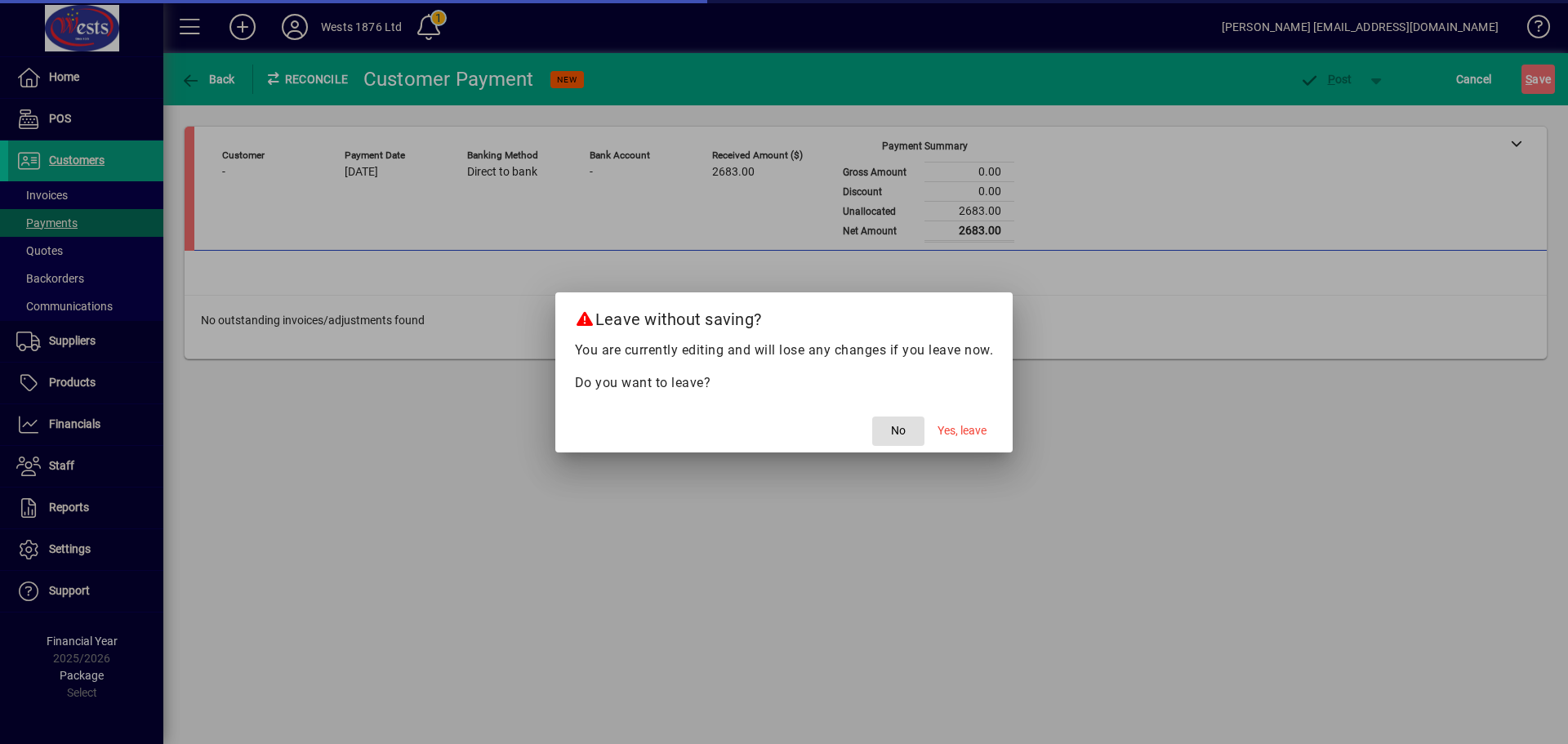
click at [576, 225] on div at bounding box center [784, 372] width 1568 height 744
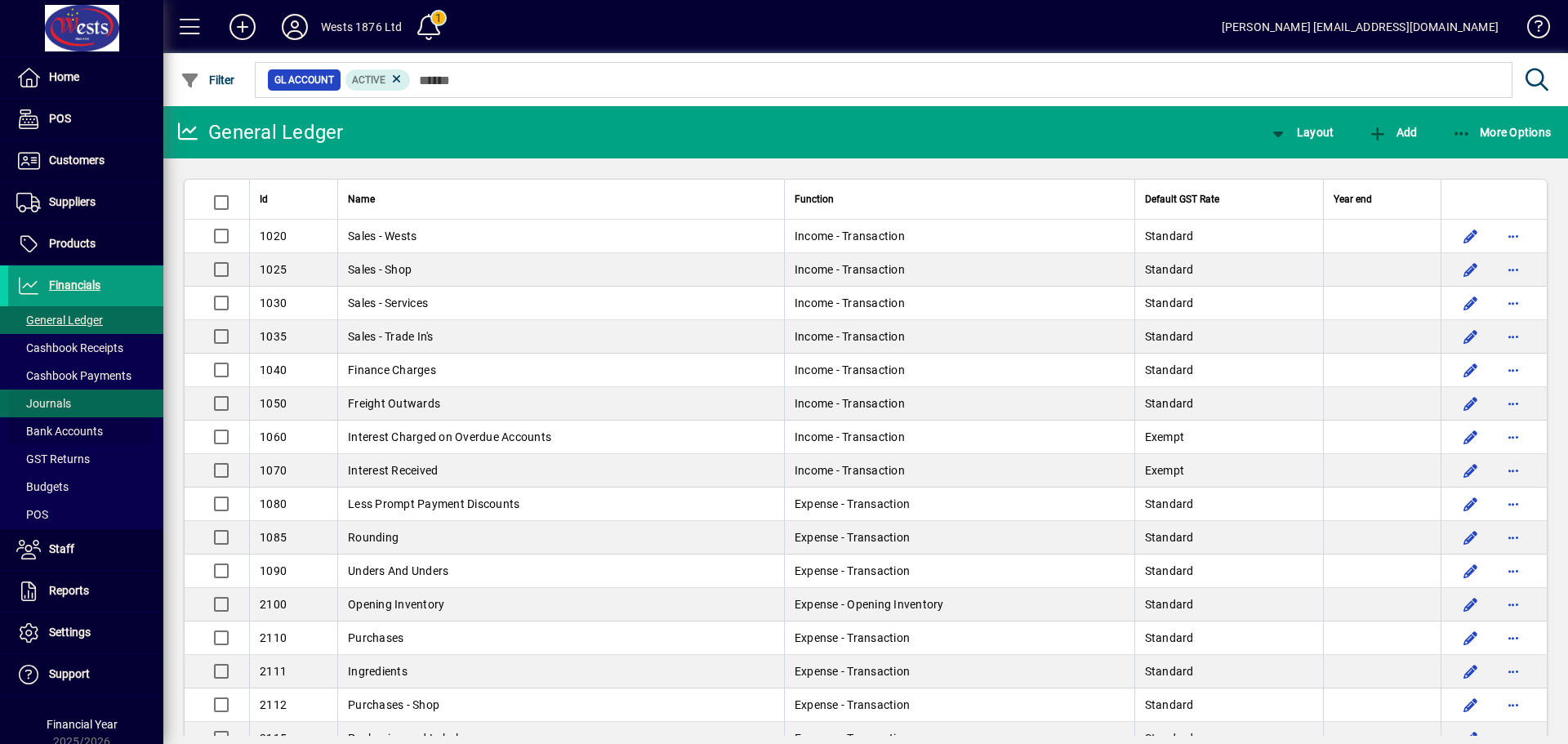
drag, startPoint x: 41, startPoint y: 429, endPoint x: 78, endPoint y: 408, distance: 42.5
click at [42, 429] on span "Bank Accounts" at bounding box center [60, 431] width 87 height 13
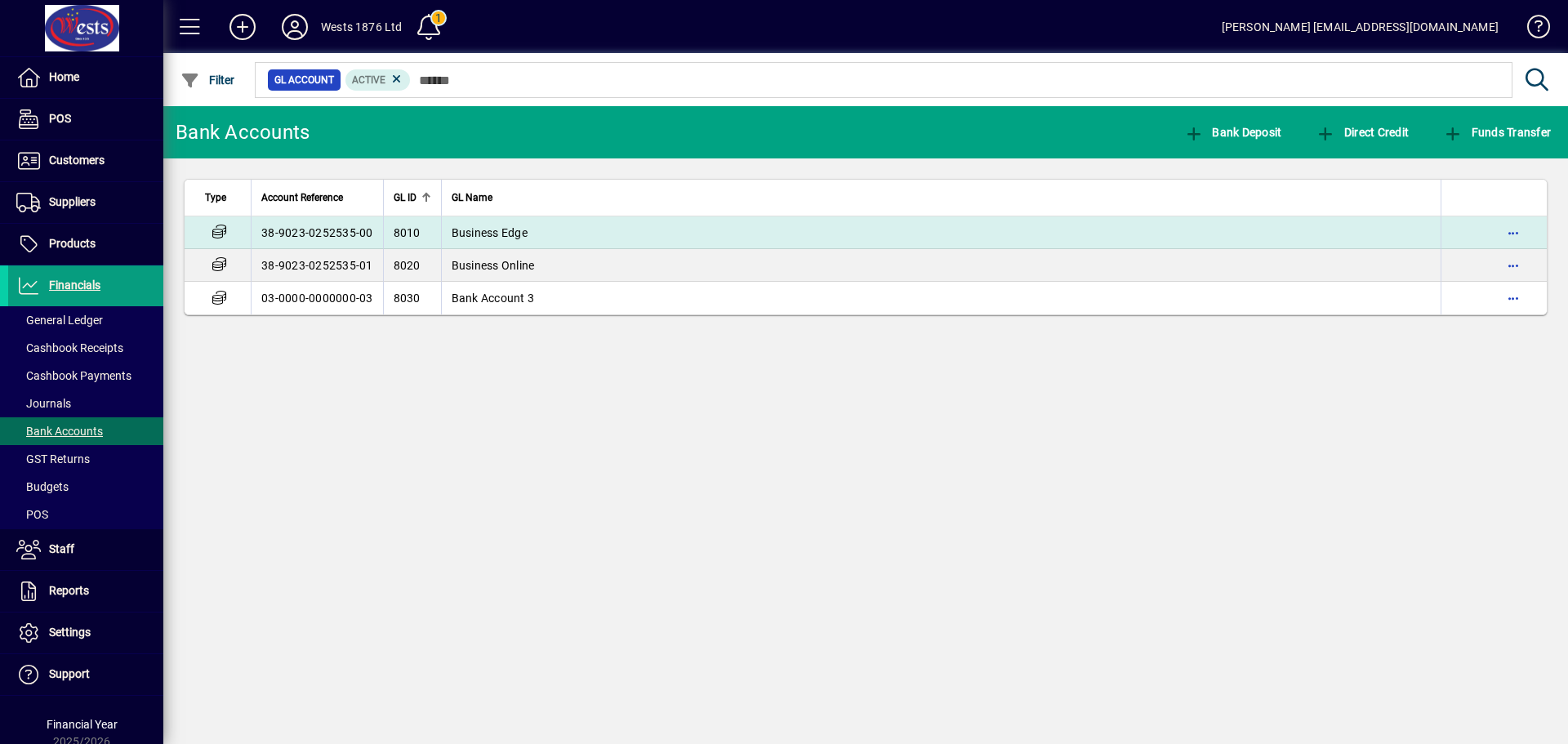
click at [638, 229] on td "Business Edge" at bounding box center [941, 233] width 1000 height 33
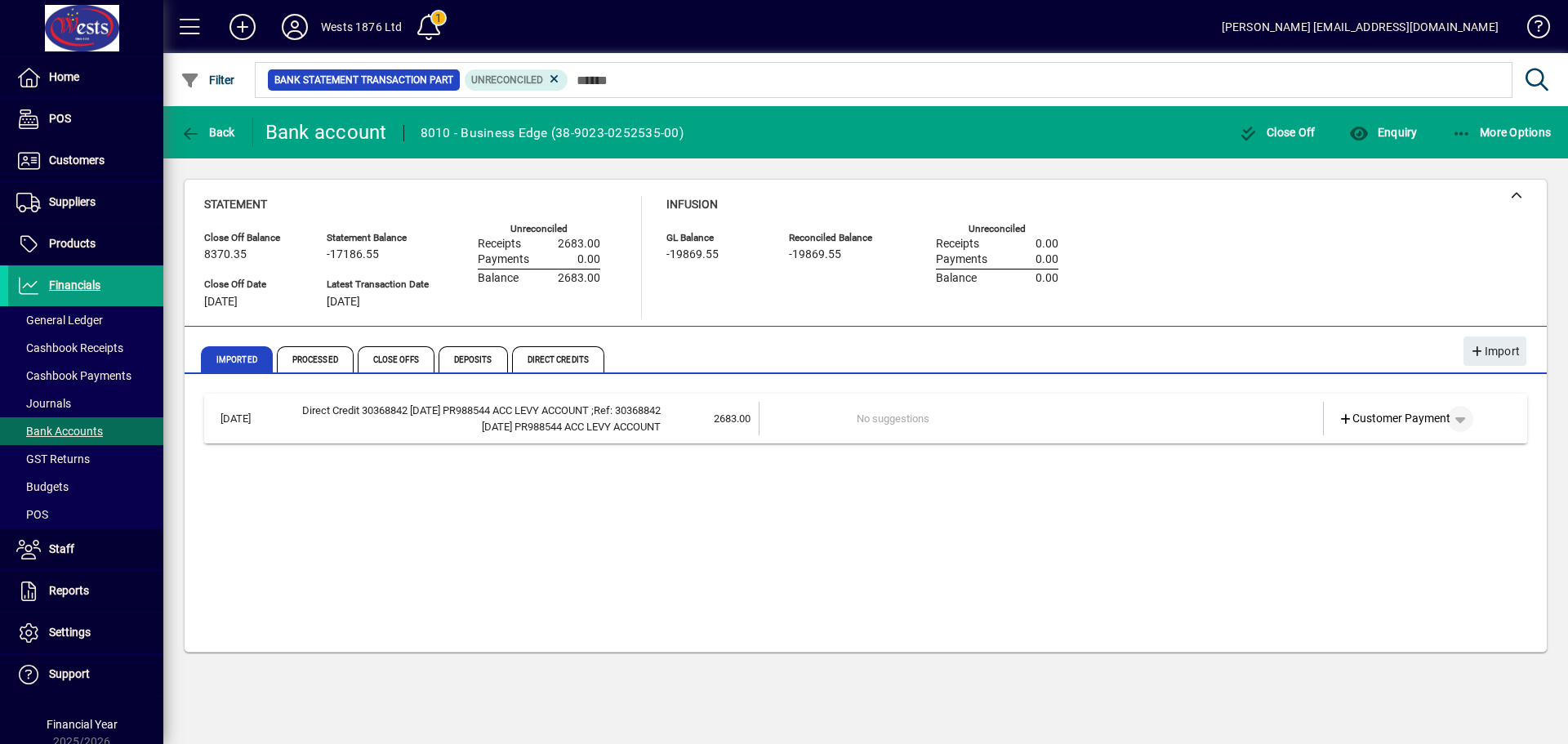
click at [1457, 415] on span "button" at bounding box center [1460, 419] width 39 height 39
click at [1435, 454] on span "Supplier Refund" at bounding box center [1407, 454] width 101 height 20
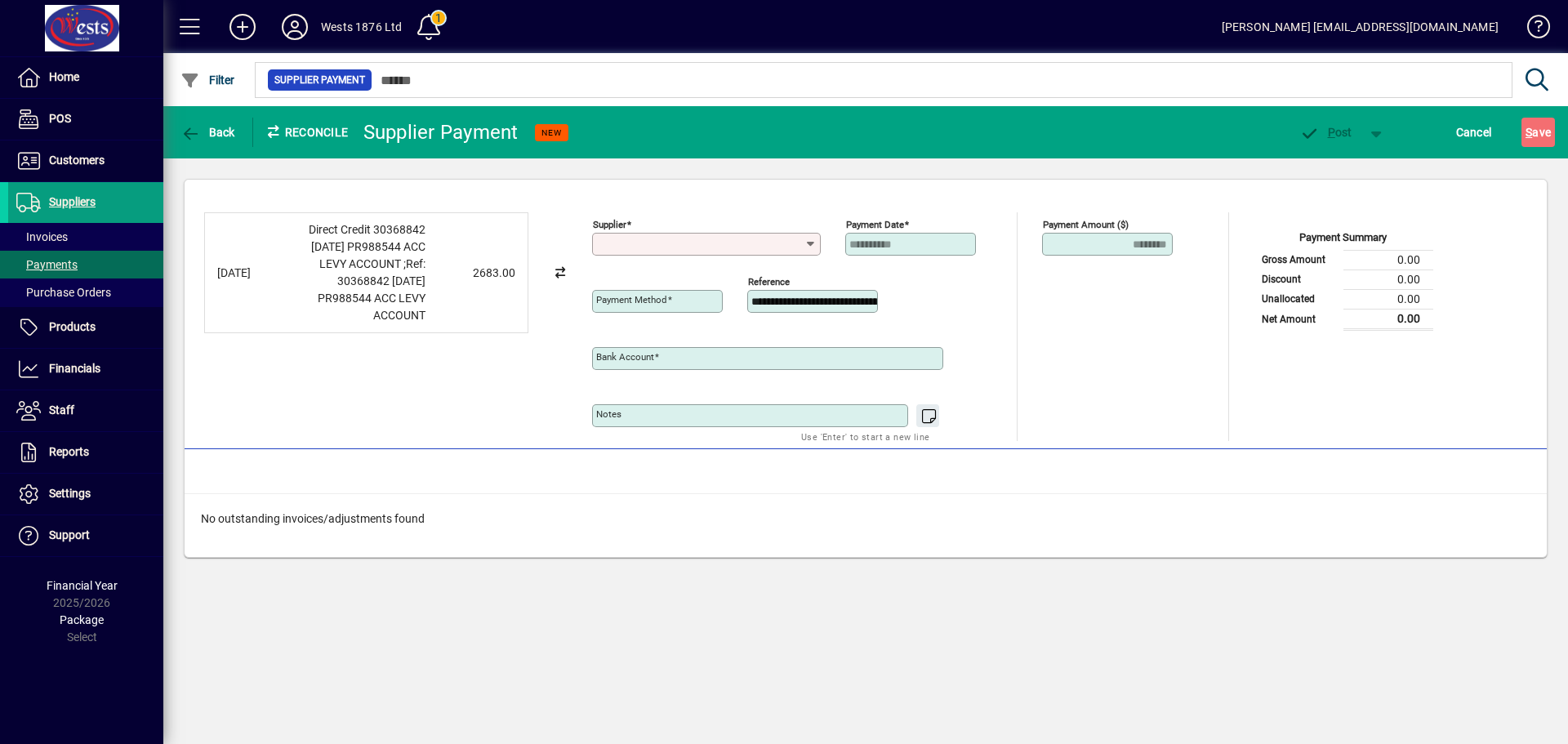
type input "**********"
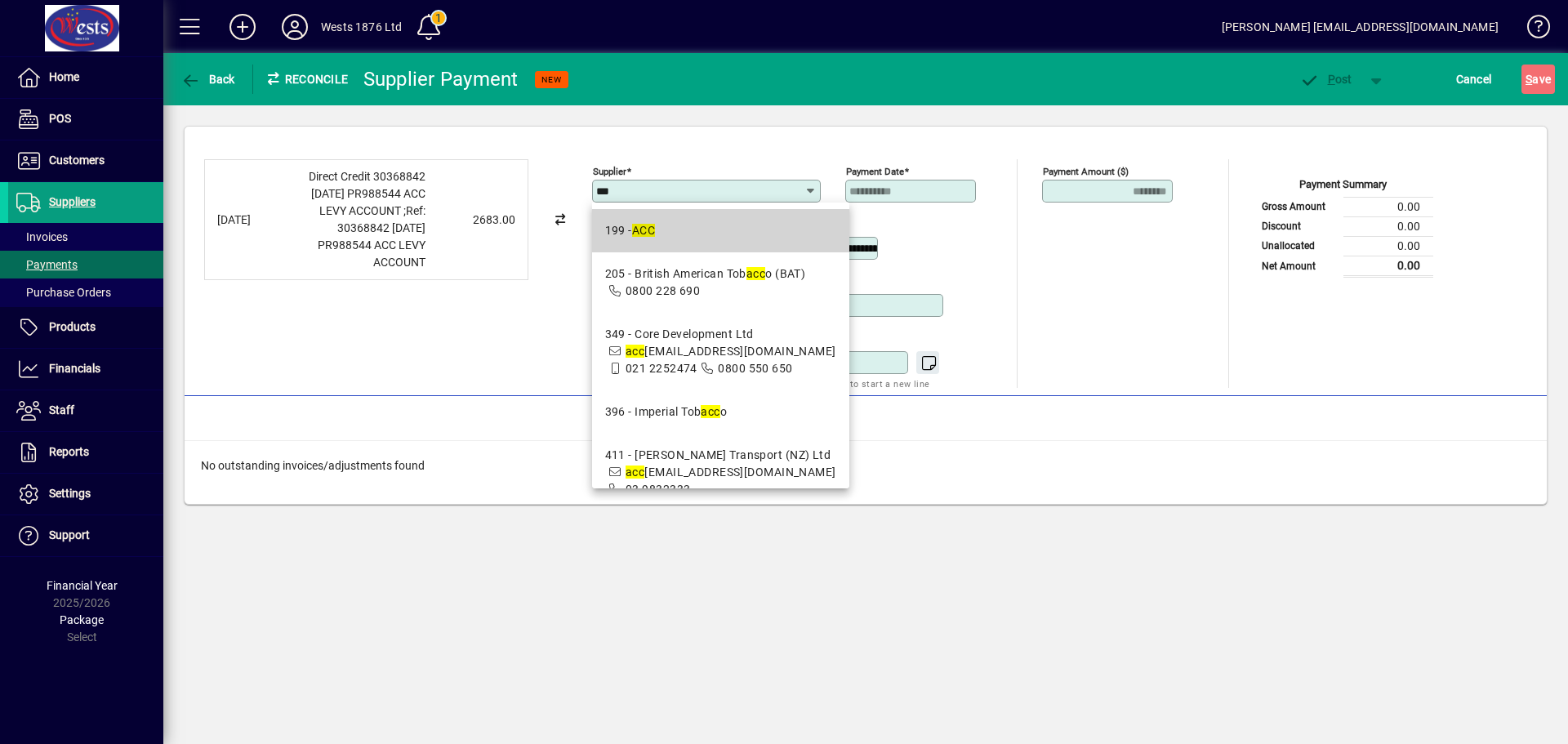
click at [672, 246] on mat-option "199 - ACC" at bounding box center [720, 231] width 257 height 43
type input "*********"
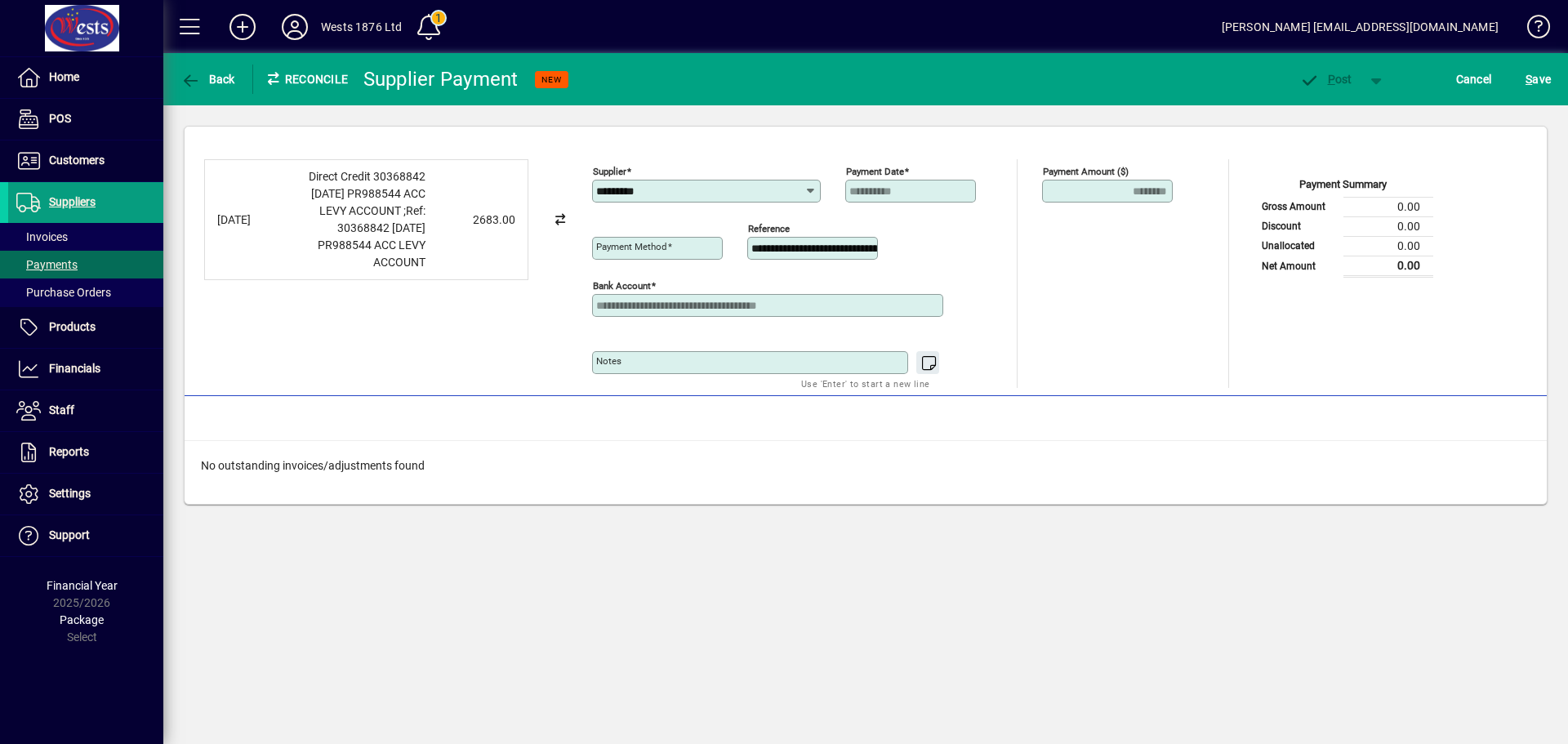
type input "**********"
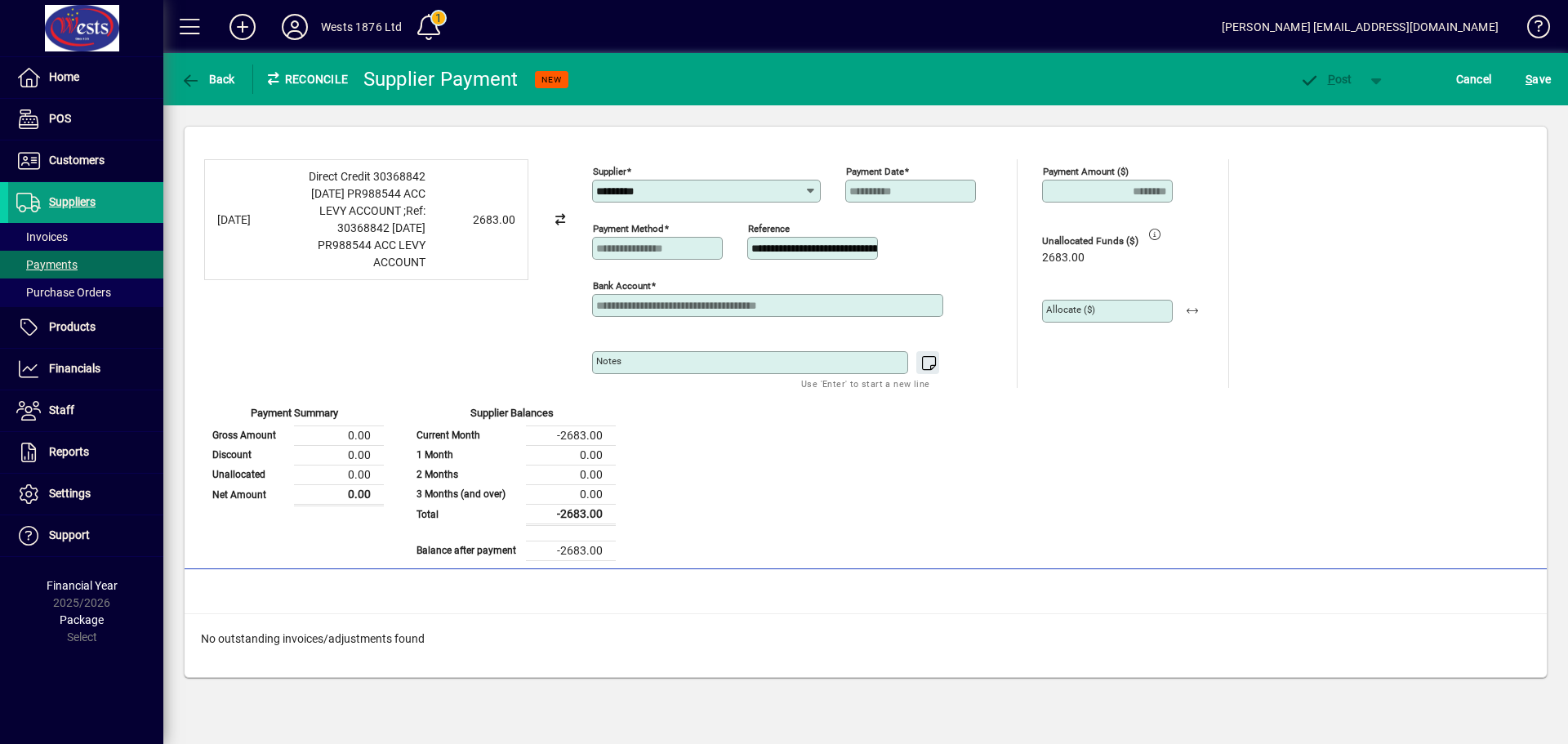
click at [694, 472] on div "**********" at bounding box center [865, 360] width 1323 height 401
click at [1121, 308] on input "Allocate ($)" at bounding box center [1109, 310] width 126 height 13
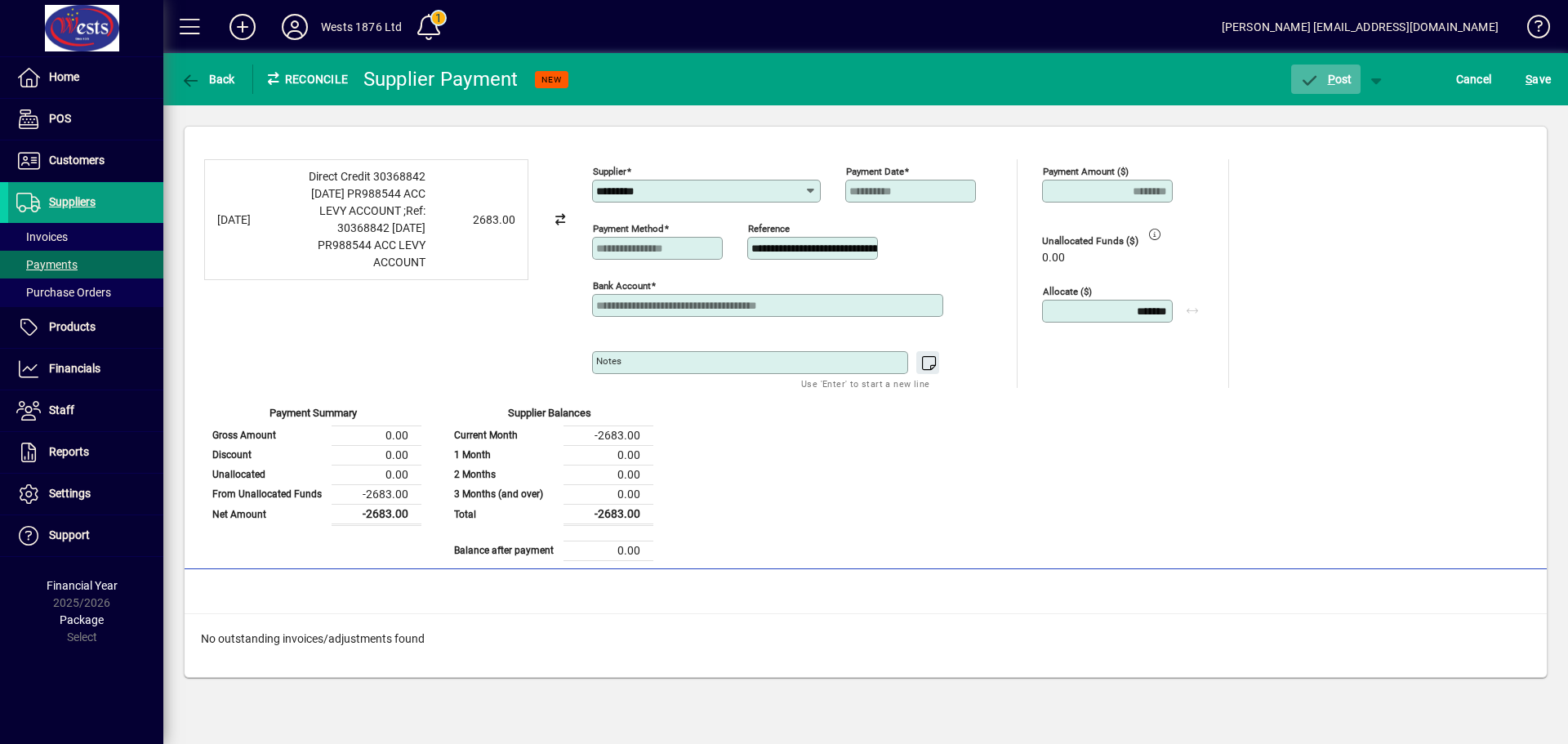
type input "*******"
click at [1318, 73] on icon "button" at bounding box center [1310, 81] width 21 height 16
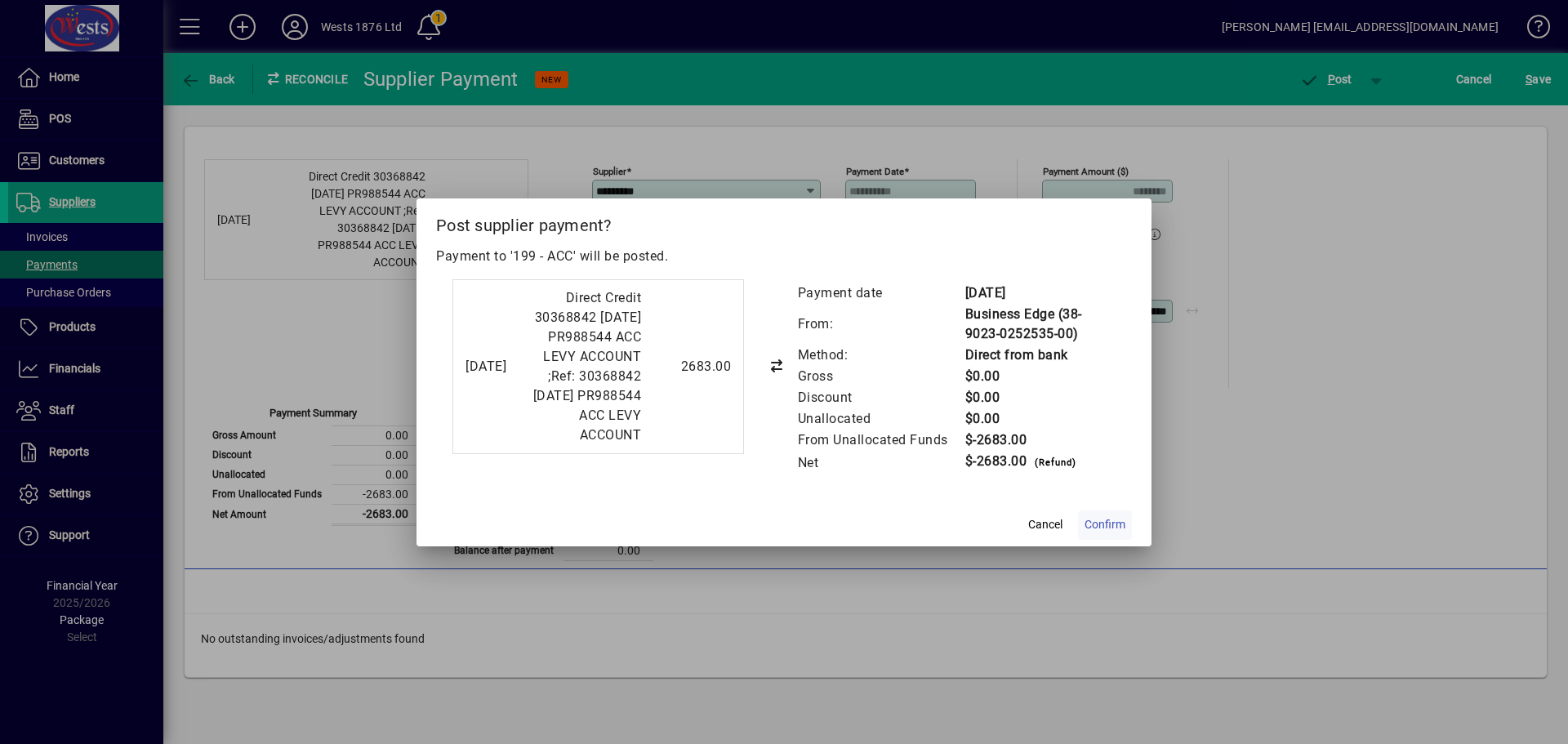
click at [1109, 533] on span "Confirm" at bounding box center [1104, 525] width 41 height 17
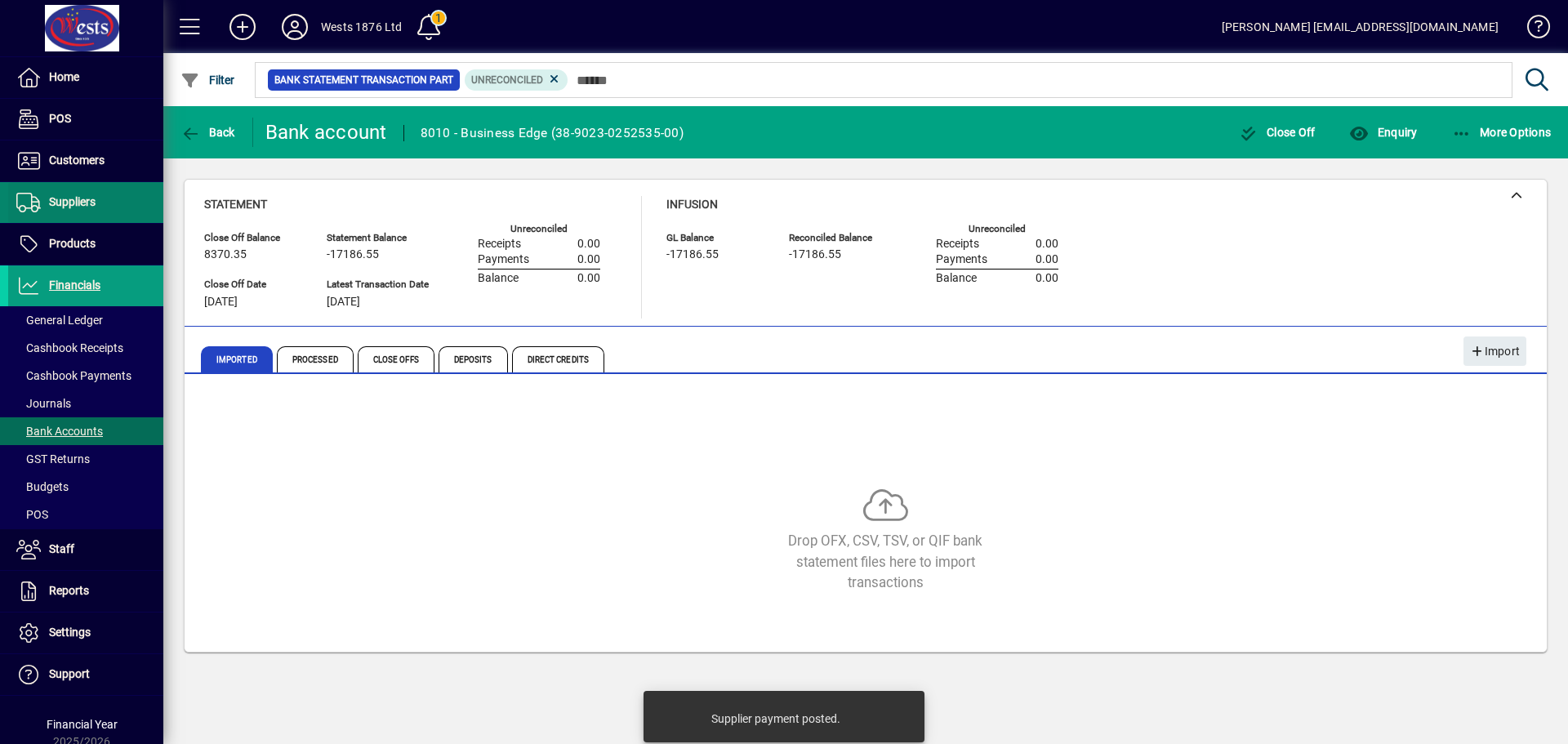
click at [73, 204] on span "Suppliers" at bounding box center [73, 201] width 47 height 13
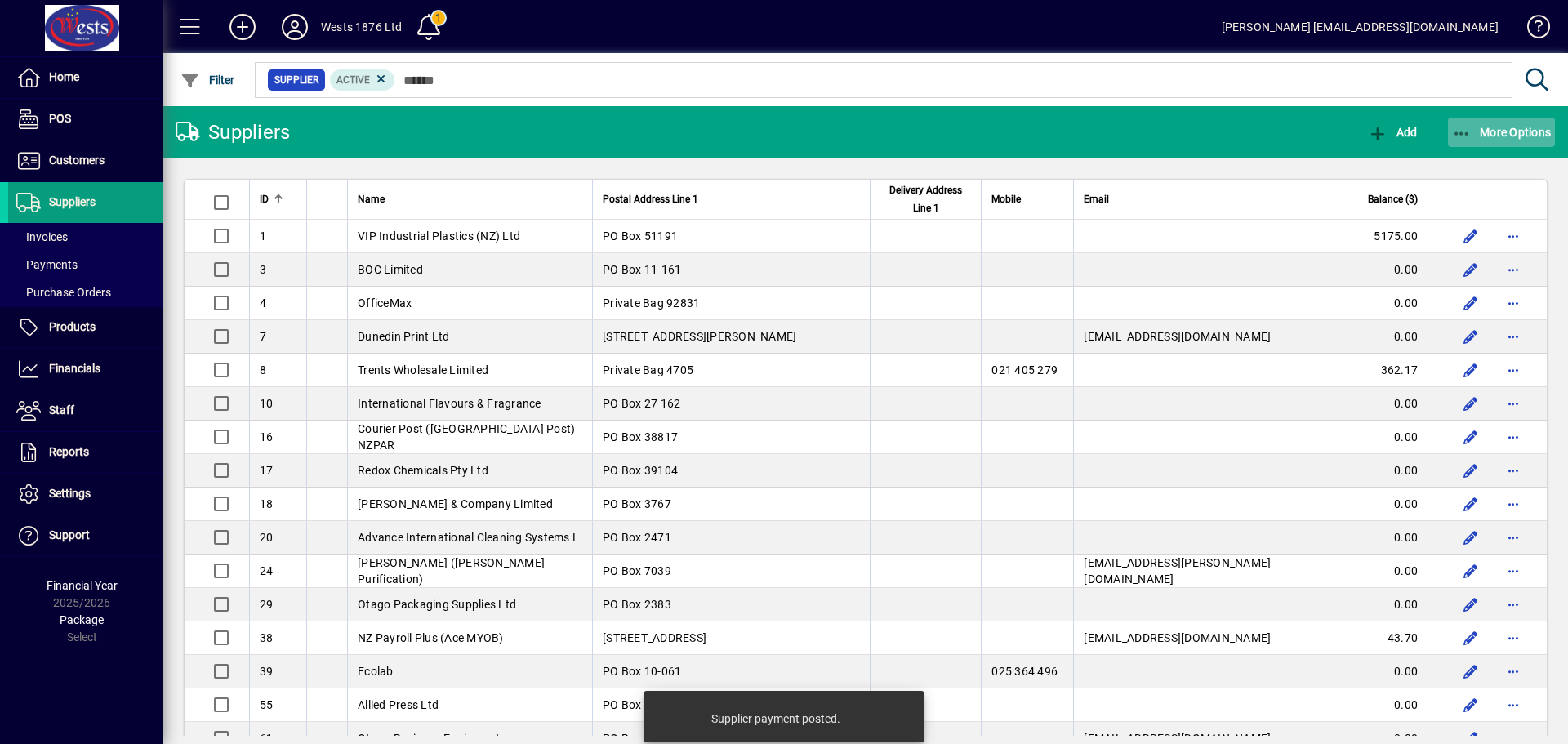
click at [1460, 132] on icon "button" at bounding box center [1462, 134] width 21 height 16
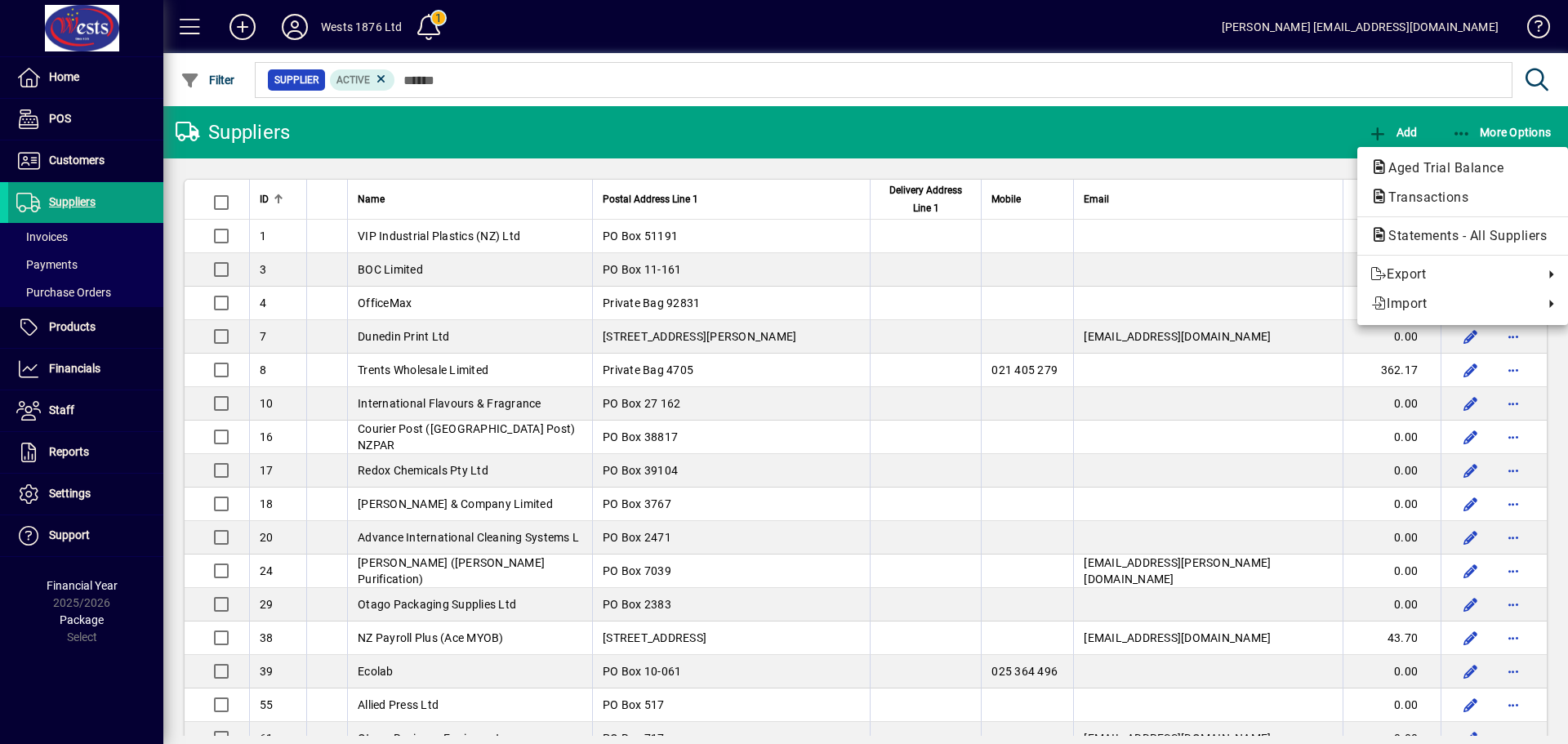
drag, startPoint x: 1403, startPoint y: 166, endPoint x: 1412, endPoint y: 171, distance: 10.3
click at [1414, 173] on span "Aged Trial Balance" at bounding box center [1441, 168] width 141 height 16
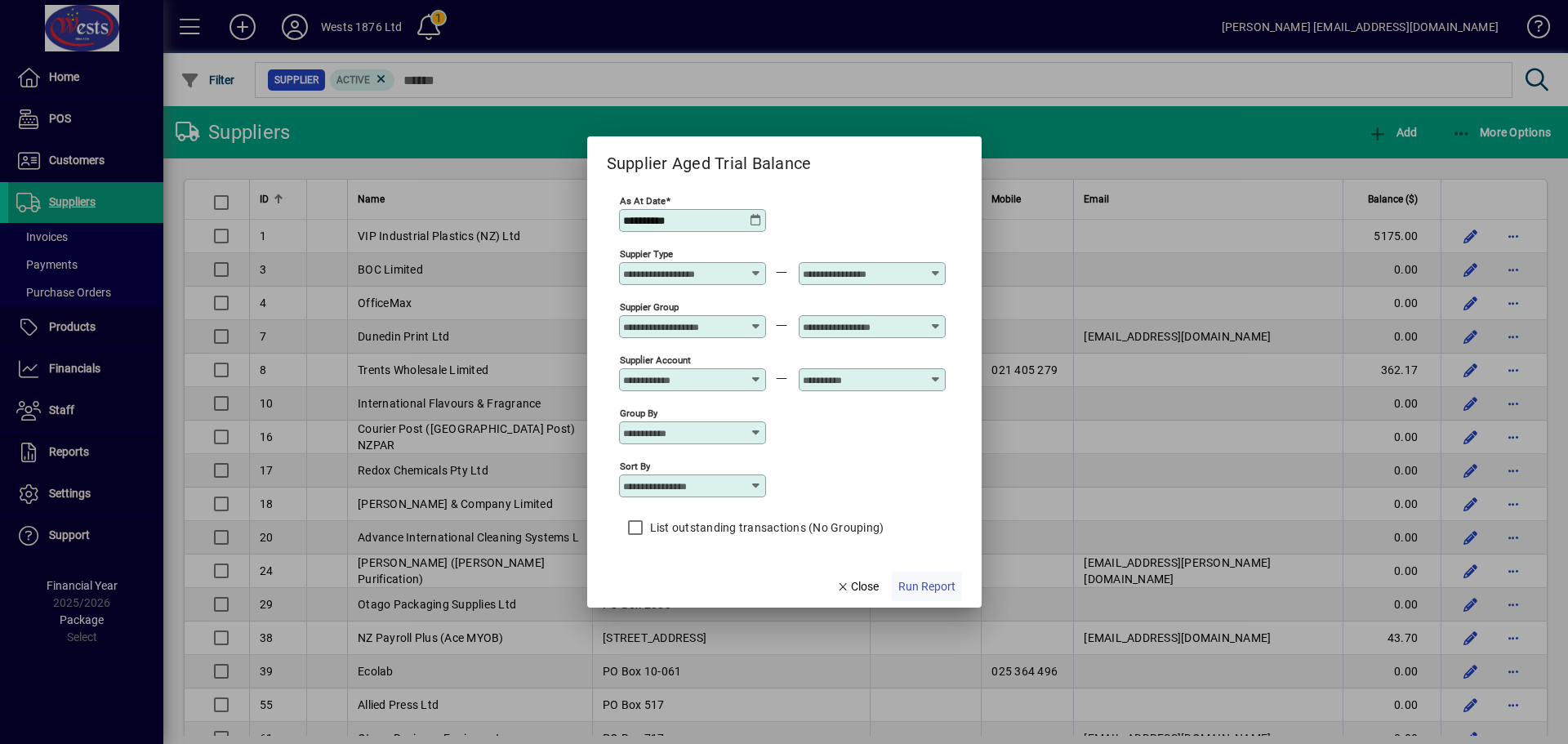
click at [929, 587] on span "Run Report" at bounding box center [927, 587] width 57 height 17
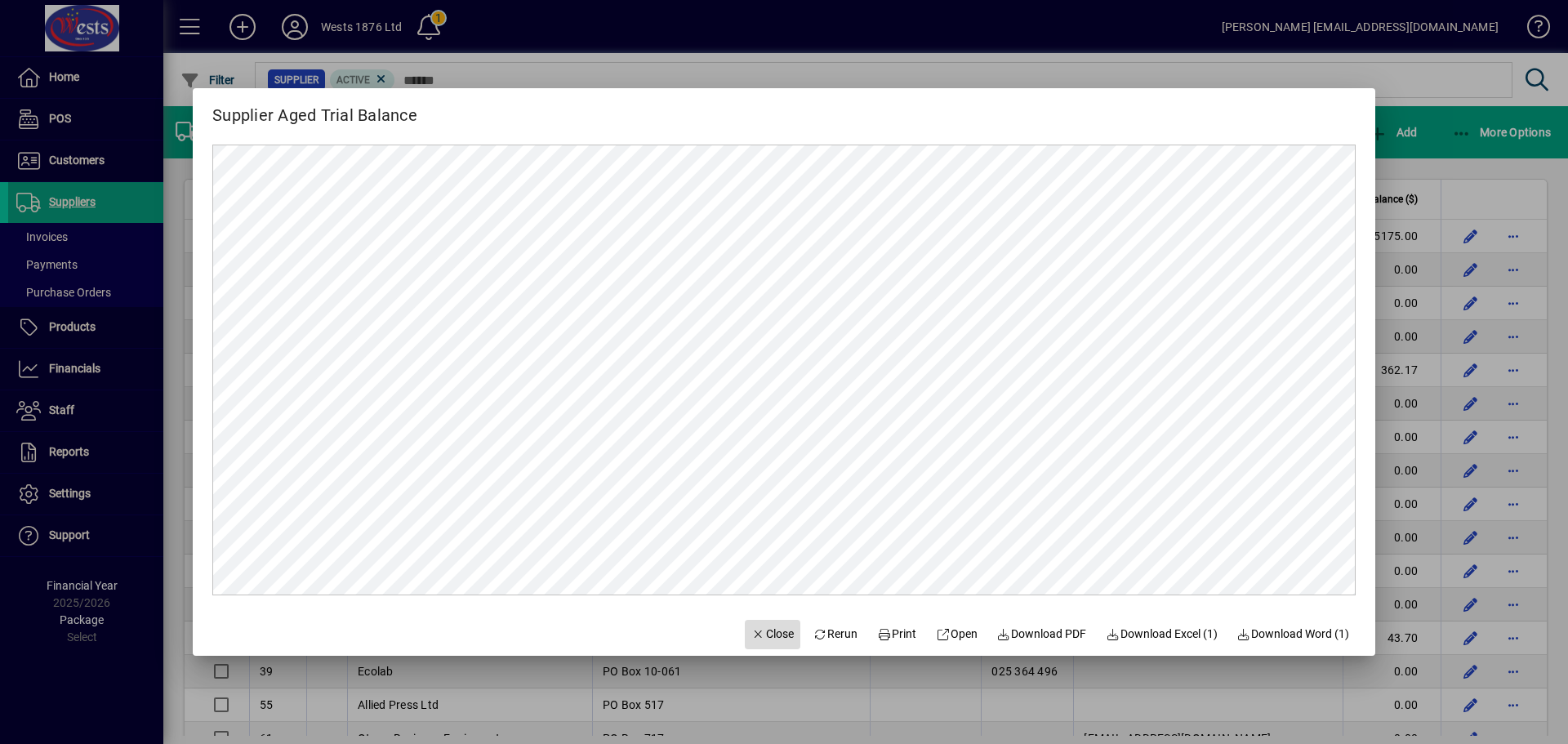
click at [764, 636] on span "Close" at bounding box center [772, 635] width 42 height 17
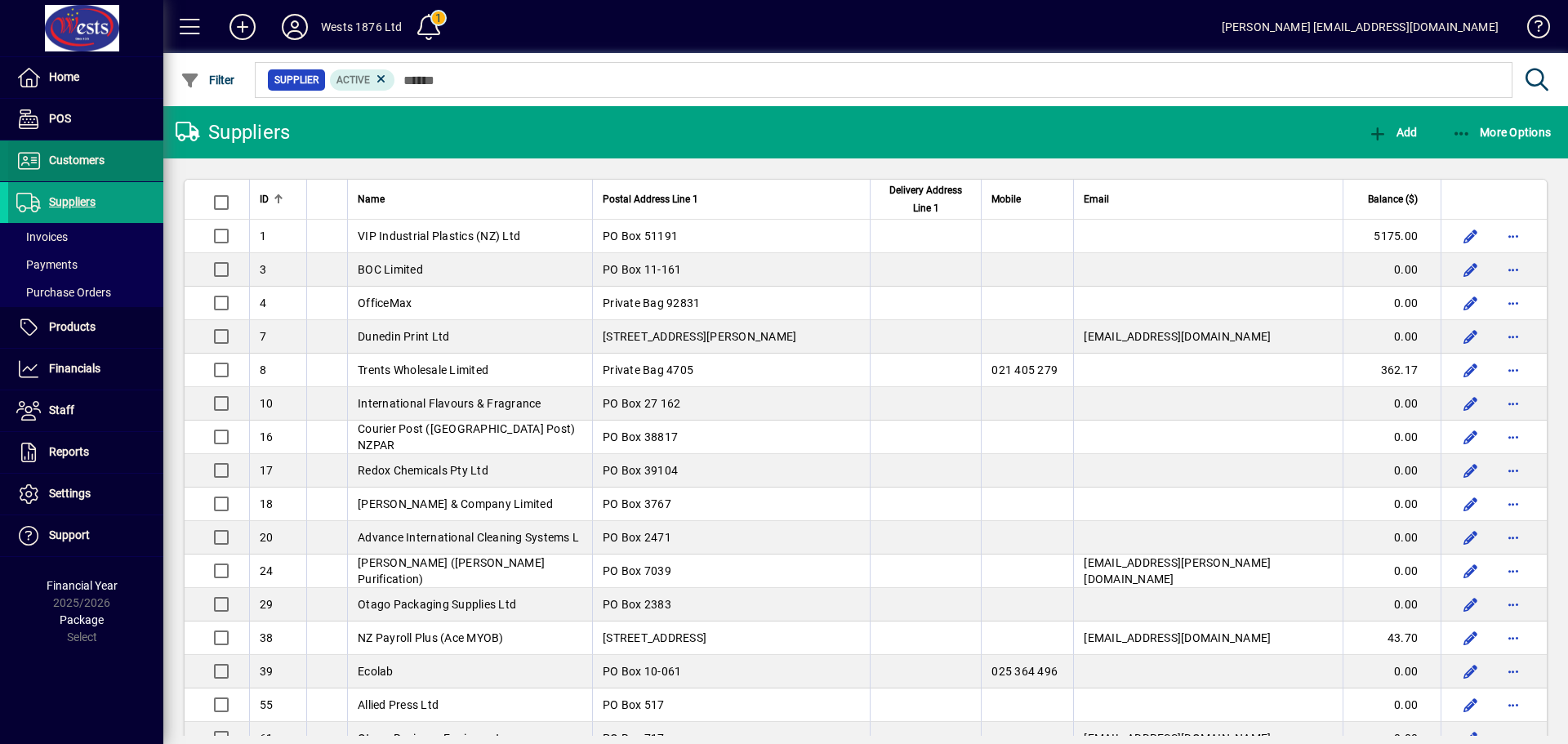
click at [68, 147] on span at bounding box center [85, 160] width 155 height 39
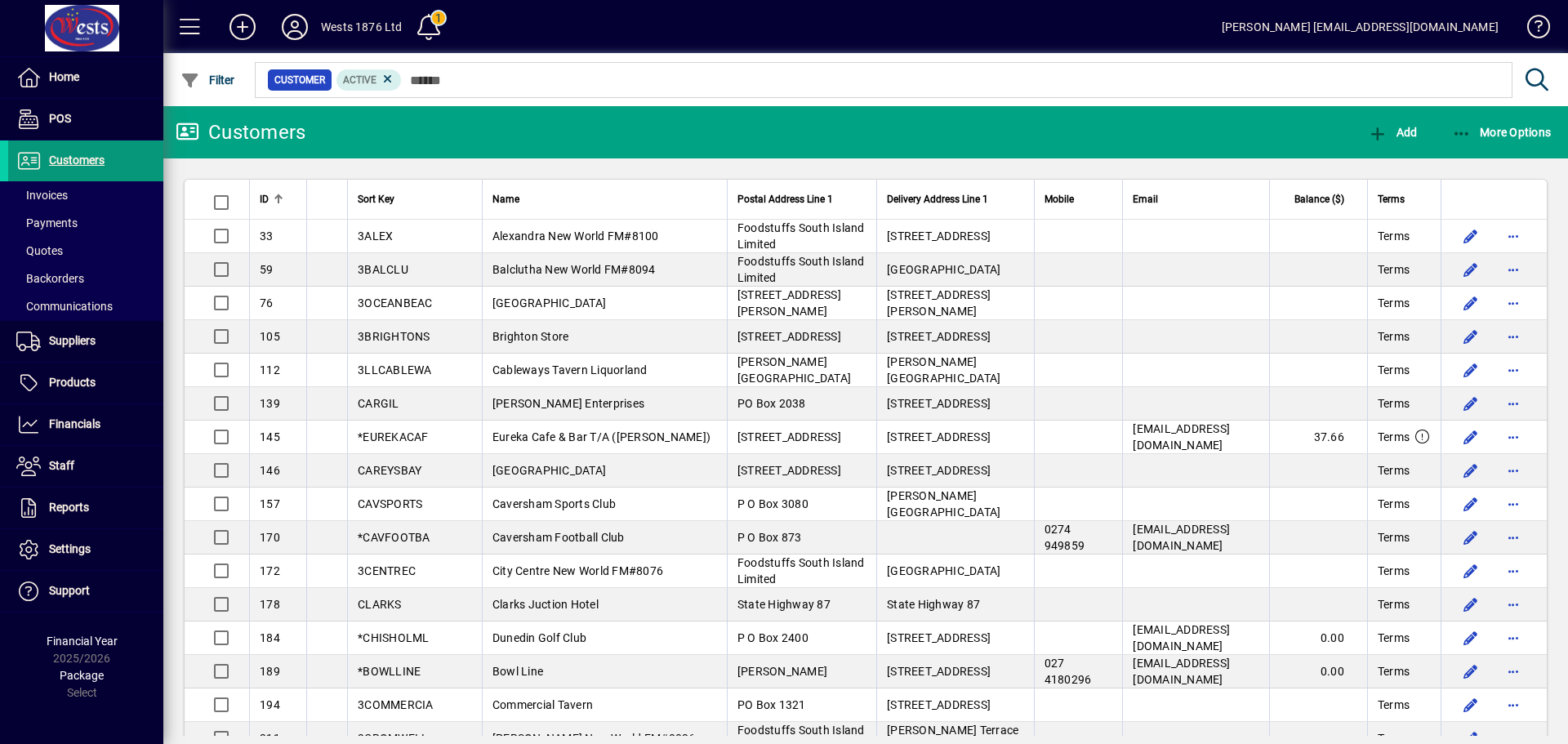
click at [81, 152] on span "Customers" at bounding box center [55, 160] width 96 height 20
click at [67, 157] on span "Customers" at bounding box center [77, 160] width 55 height 13
click at [85, 160] on span "Customers" at bounding box center [77, 160] width 55 height 13
